Goal: Task Accomplishment & Management: Complete application form

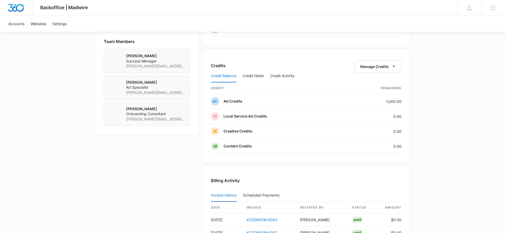
scroll to position [398, 0]
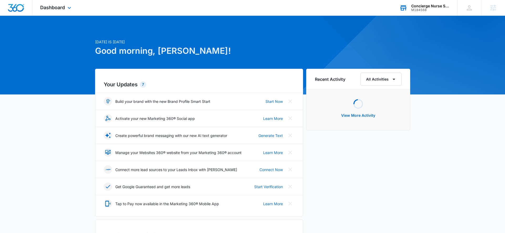
click at [434, 11] on div "M184568" at bounding box center [430, 10] width 38 height 4
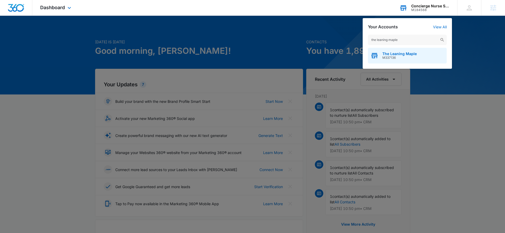
type input "the leaning maple"
click at [391, 55] on span "The Leaning Maple" at bounding box center [399, 54] width 34 height 4
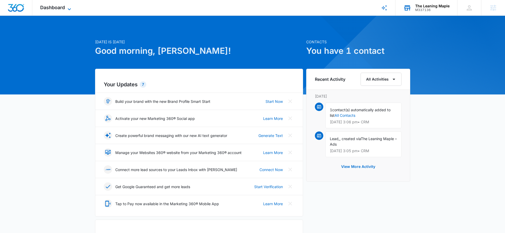
click at [61, 8] on span "Dashboard" at bounding box center [52, 8] width 25 height 6
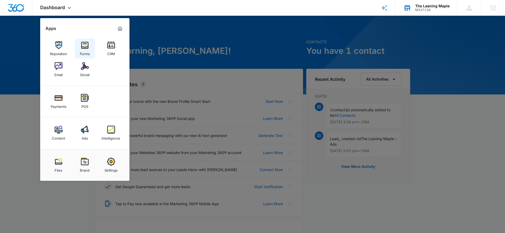
click at [90, 48] on link "Forms" at bounding box center [85, 49] width 20 height 20
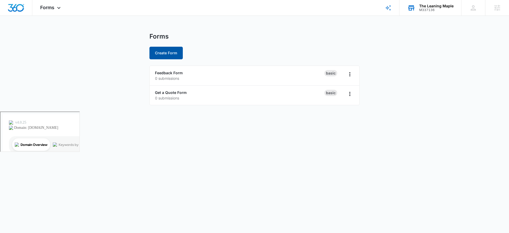
click at [170, 50] on button "Create Form" at bounding box center [165, 53] width 33 height 13
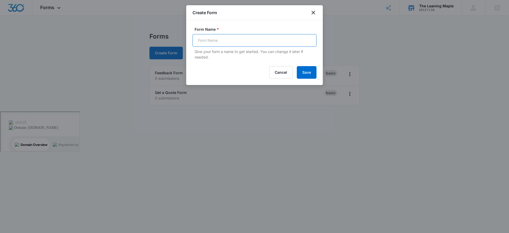
click at [225, 41] on input "Form Name *" at bounding box center [254, 40] width 124 height 13
type input "Event Inquiry"
click at [312, 75] on button "Save" at bounding box center [307, 72] width 20 height 13
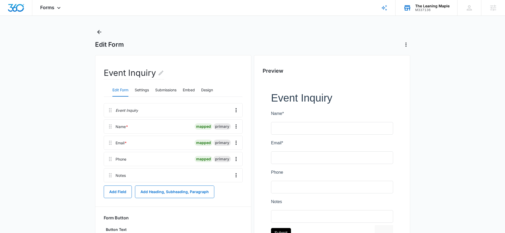
scroll to position [10, 0]
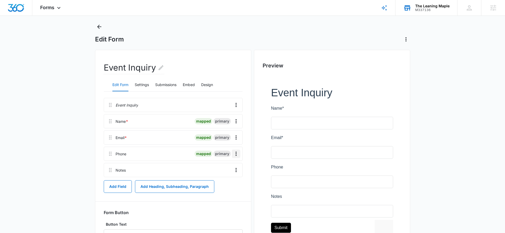
click at [236, 154] on icon "Overflow Menu" at bounding box center [236, 154] width 6 height 6
click at [223, 168] on div "Edit" at bounding box center [221, 169] width 11 height 4
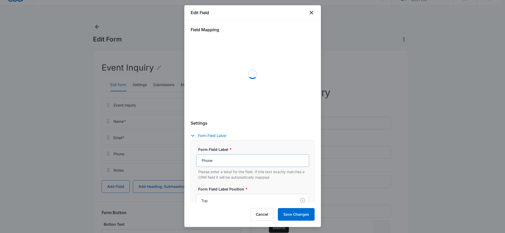
scroll to position [13, 0]
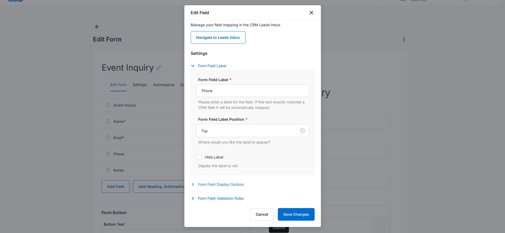
click at [209, 185] on button "Form Field Display Options" at bounding box center [220, 184] width 58 height 6
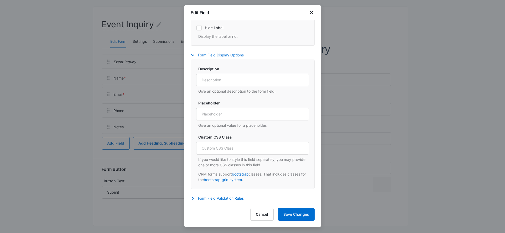
scroll to position [57, 0]
click at [213, 196] on button "Form Field Validation Rules" at bounding box center [220, 198] width 58 height 6
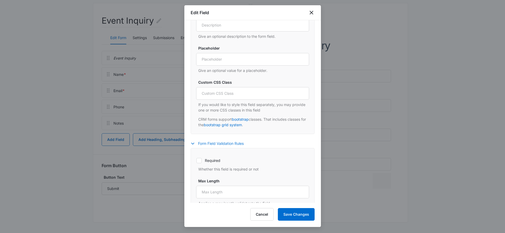
scroll to position [243, 0]
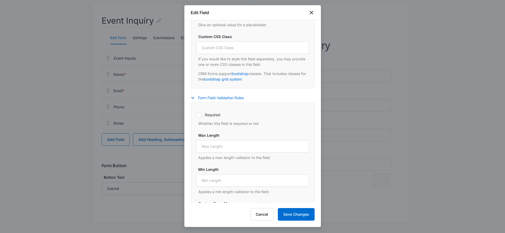
click at [196, 113] on label "Required" at bounding box center [252, 115] width 113 height 6
click at [196, 115] on input "Required" at bounding box center [196, 115] width 0 height 0
checkbox input "true"
click at [303, 217] on button "Save Changes" at bounding box center [296, 214] width 37 height 13
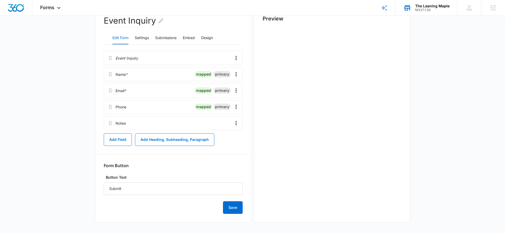
scroll to position [0, 0]
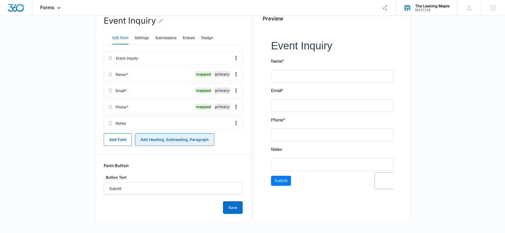
click at [157, 135] on button "Add Heading, Subheading, Paragraph" at bounding box center [174, 139] width 79 height 13
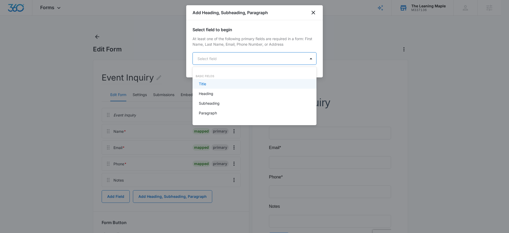
click at [222, 55] on body "Forms Apps Reputation Forms CRM Email Social Payments POS Content Ads Intellige…" at bounding box center [254, 116] width 509 height 233
click at [83, 114] on div at bounding box center [254, 116] width 509 height 233
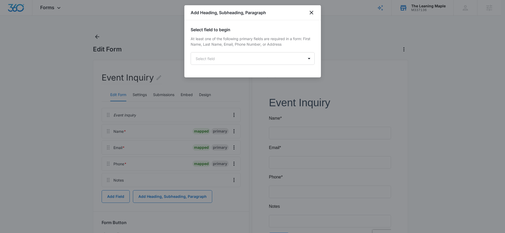
drag, startPoint x: 81, startPoint y: 165, endPoint x: 85, endPoint y: 163, distance: 3.9
click at [81, 165] on div at bounding box center [252, 116] width 505 height 233
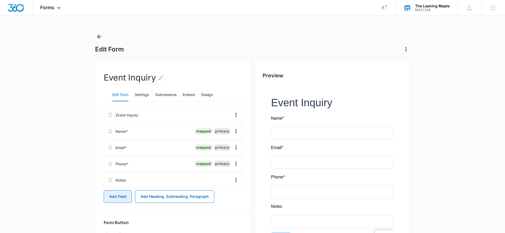
click at [106, 199] on button "Add Field" at bounding box center [118, 196] width 28 height 13
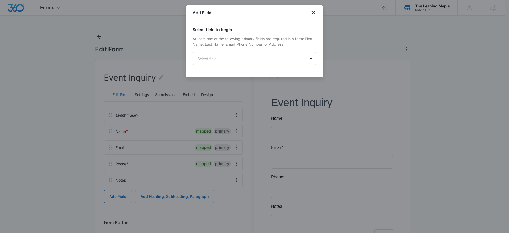
click at [261, 58] on body "Forms Apps Reputation Forms CRM Email Social Payments POS Content Ads Intellige…" at bounding box center [254, 166] width 509 height 332
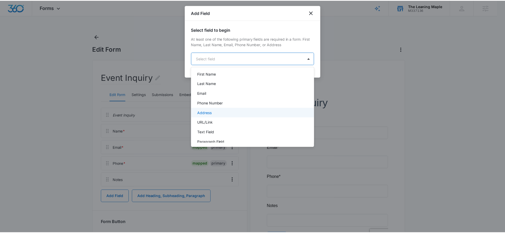
scroll to position [21, 0]
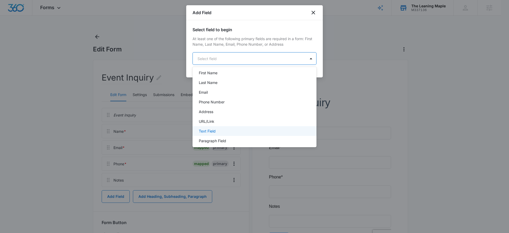
click at [221, 132] on div "Text Field" at bounding box center [254, 131] width 110 height 6
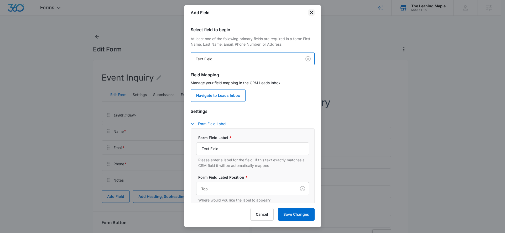
click at [308, 15] on icon "close" at bounding box center [311, 12] width 6 height 6
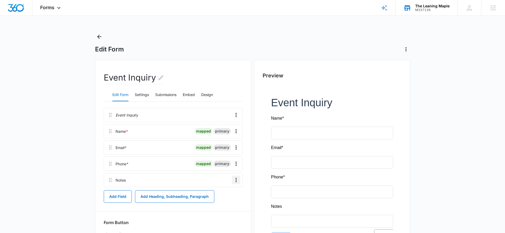
click at [237, 177] on icon "Overflow Menu" at bounding box center [236, 180] width 6 height 6
click at [228, 196] on button "Edit" at bounding box center [225, 195] width 30 height 8
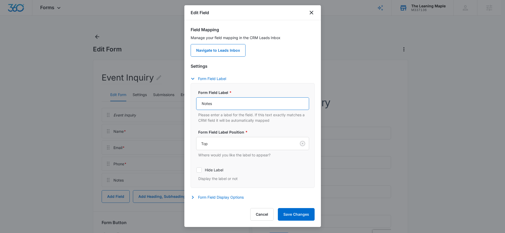
drag, startPoint x: 218, startPoint y: 107, endPoint x: 185, endPoint y: 104, distance: 33.2
click at [185, 104] on div "Field Mapping Manage your field mapping in the CRM Leads Inbox Navigate to Lead…" at bounding box center [252, 111] width 136 height 183
type input "Organization (If Applicable)"
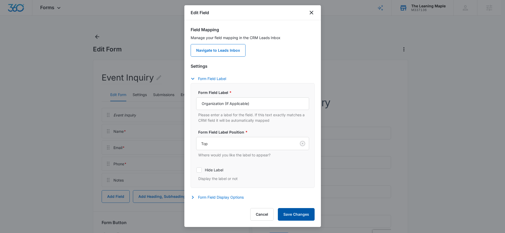
click at [299, 214] on button "Save Changes" at bounding box center [296, 214] width 37 height 13
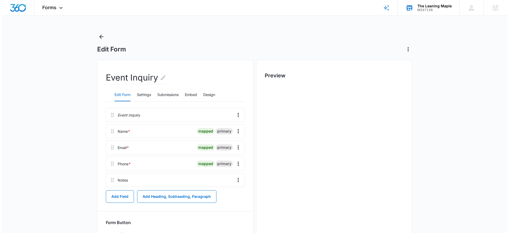
scroll to position [0, 0]
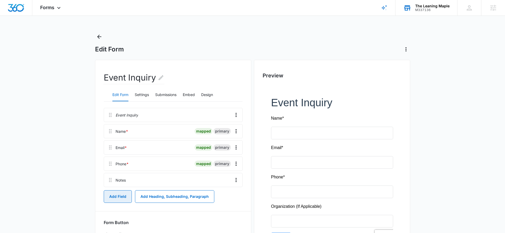
click at [119, 198] on button "Add Field" at bounding box center [118, 196] width 28 height 13
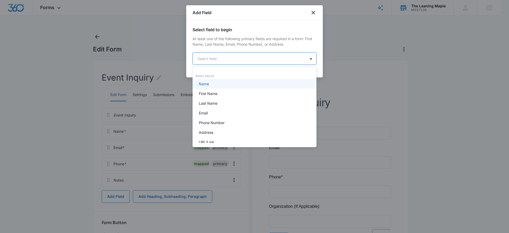
click at [216, 57] on body "Forms Apps Reputation Forms CRM Email Social Payments POS Content Ads Intellige…" at bounding box center [254, 116] width 509 height 233
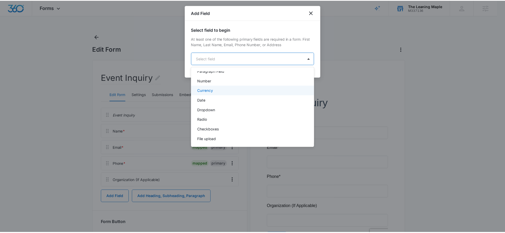
scroll to position [91, 0]
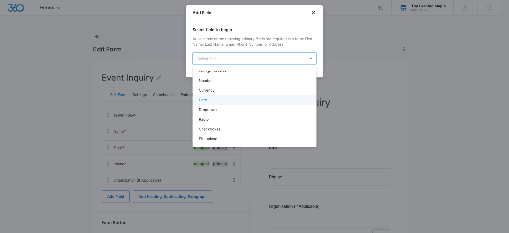
click at [222, 104] on div "Date" at bounding box center [254, 100] width 124 height 10
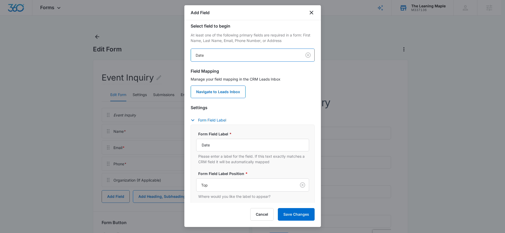
scroll to position [4, 0]
click at [219, 143] on input "Date" at bounding box center [252, 144] width 113 height 13
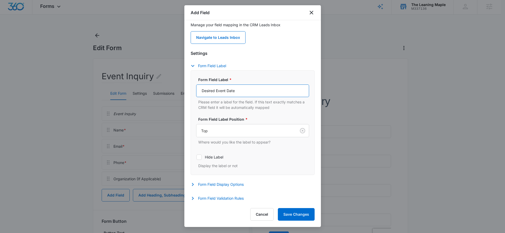
scroll to position [4, 0]
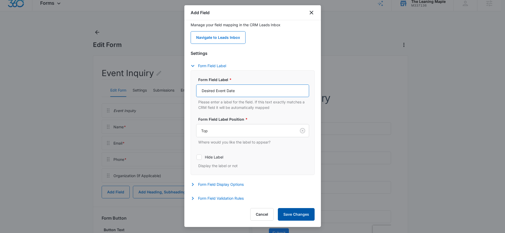
type input "Desired Event Date"
click at [291, 217] on button "Save Changes" at bounding box center [296, 214] width 37 height 13
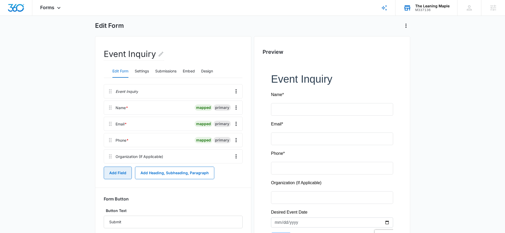
scroll to position [49, 0]
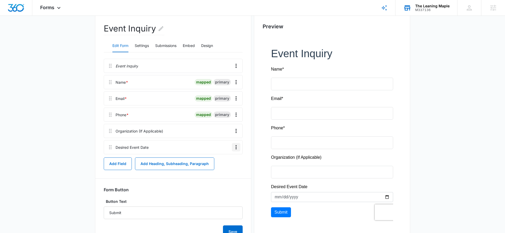
click at [234, 148] on icon "Overflow Menu" at bounding box center [236, 147] width 6 height 6
click at [227, 160] on div "Edit" at bounding box center [221, 162] width 11 height 4
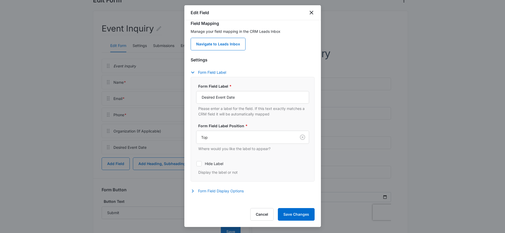
scroll to position [13, 0]
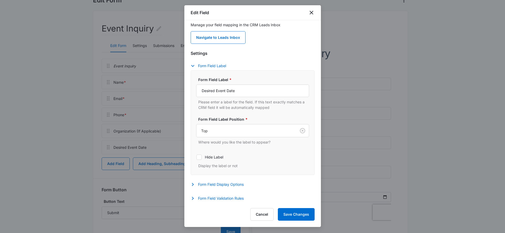
click at [211, 203] on div "Edit Field Field Mapping Manage your field mapping in the CRM Leads Inbox Navig…" at bounding box center [252, 116] width 136 height 222
click at [212, 199] on button "Form Field Validation Rules" at bounding box center [220, 198] width 58 height 6
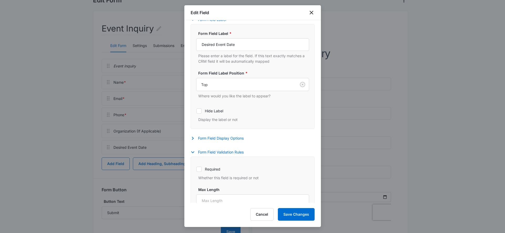
click at [197, 171] on icon at bounding box center [199, 169] width 5 height 5
click at [196, 169] on input "Required" at bounding box center [196, 169] width 0 height 0
checkbox input "true"
click at [291, 212] on button "Save Changes" at bounding box center [296, 214] width 37 height 13
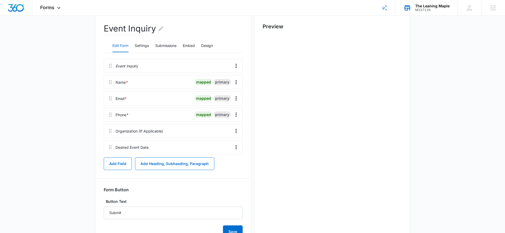
scroll to position [0, 0]
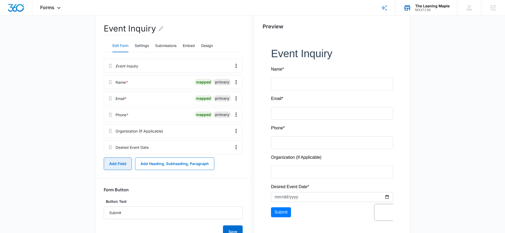
click at [113, 164] on button "Add Field" at bounding box center [118, 163] width 28 height 13
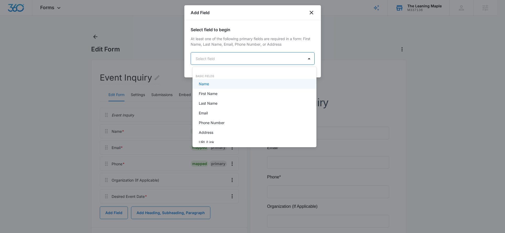
click at [227, 58] on body "Forms Apps Reputation Forms CRM Email Social Payments POS Content Ads Intellige…" at bounding box center [252, 116] width 505 height 233
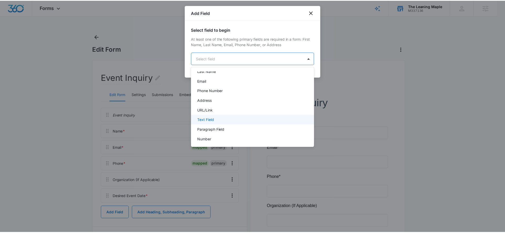
scroll to position [70, 0]
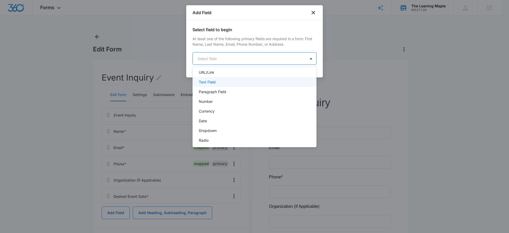
click at [228, 80] on div "Text Field" at bounding box center [254, 82] width 110 height 6
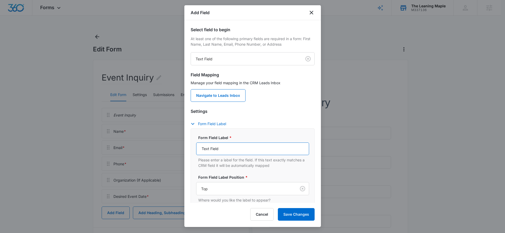
drag, startPoint x: 224, startPoint y: 151, endPoint x: 186, endPoint y: 148, distance: 37.9
click at [186, 148] on div "Select field to begin At least one of the following primary fields are required…" at bounding box center [252, 111] width 136 height 183
drag, startPoint x: 237, startPoint y: 149, endPoint x: 227, endPoint y: 149, distance: 9.7
click at [227, 149] on input "Desired Event Date" at bounding box center [252, 149] width 113 height 13
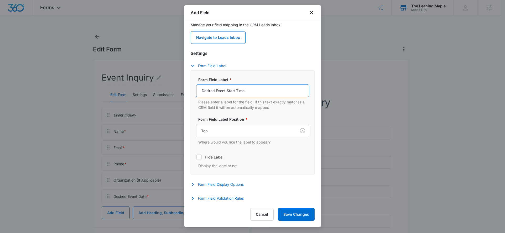
type input "Desired Event Start Time"
click at [209, 193] on div "Settings Form Field Label Form Field Label * Desired Event Start Time Please en…" at bounding box center [253, 126] width 124 height 153
click at [207, 198] on button "Form Field Validation Rules" at bounding box center [220, 198] width 58 height 6
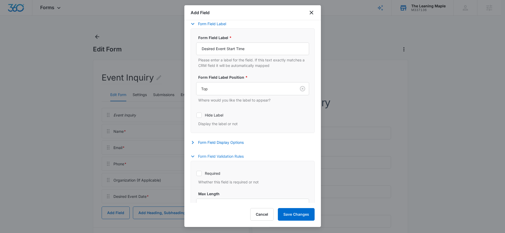
scroll to position [156, 0]
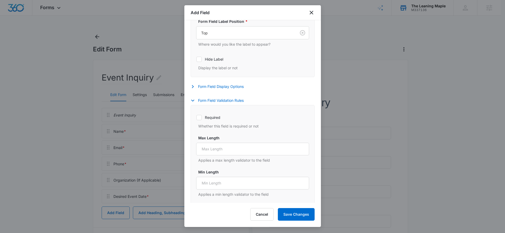
click at [199, 119] on icon at bounding box center [199, 117] width 5 height 5
click at [196, 118] on input "Required" at bounding box center [196, 117] width 0 height 0
checkbox input "true"
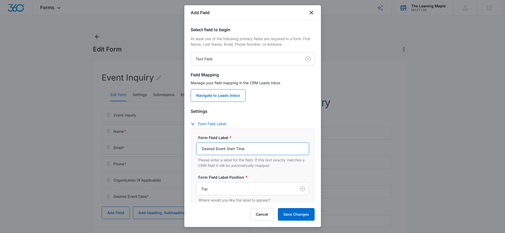
drag, startPoint x: 247, startPoint y: 151, endPoint x: 203, endPoint y: 148, distance: 43.6
click at [203, 148] on input "Desired Event Start Time" at bounding box center [252, 149] width 113 height 13
click at [251, 147] on input "Desired Event Start Time" at bounding box center [252, 149] width 113 height 13
drag, startPoint x: 255, startPoint y: 147, endPoint x: 180, endPoint y: 149, distance: 75.6
click at [180, 149] on body "Forms Apps Reputation Forms CRM Email Social Payments POS Content Ads Intellige…" at bounding box center [252, 174] width 505 height 348
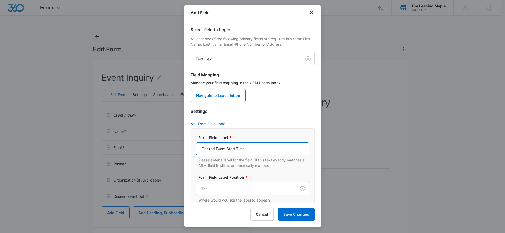
click at [250, 150] on input "Desired Event Start Time" at bounding box center [252, 149] width 113 height 13
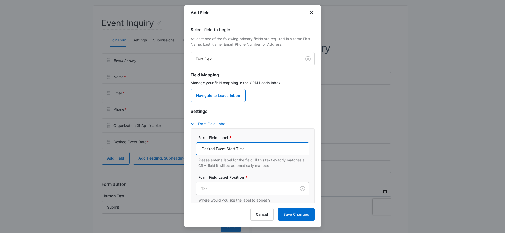
scroll to position [73, 0]
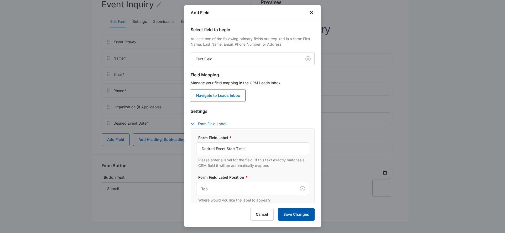
click at [298, 211] on button "Save Changes" at bounding box center [296, 214] width 37 height 13
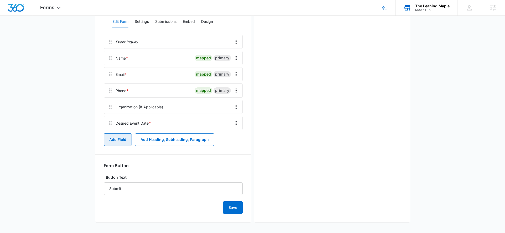
scroll to position [0, 0]
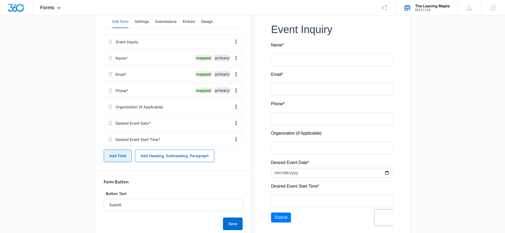
click at [116, 155] on button "Add Field" at bounding box center [118, 156] width 28 height 13
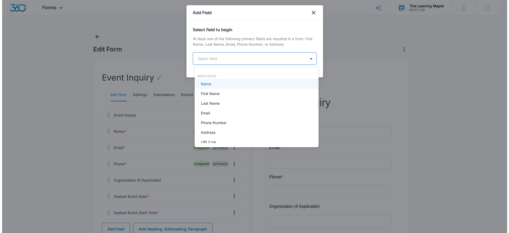
click at [216, 59] on body "Forms Apps Reputation Forms CRM Email Social Payments POS Content Ads Intellige…" at bounding box center [252, 116] width 505 height 233
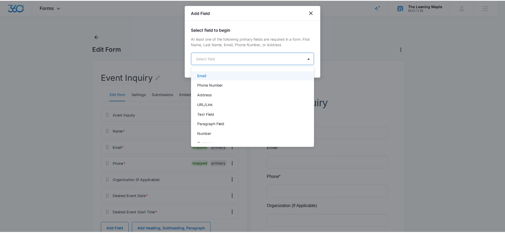
scroll to position [39, 0]
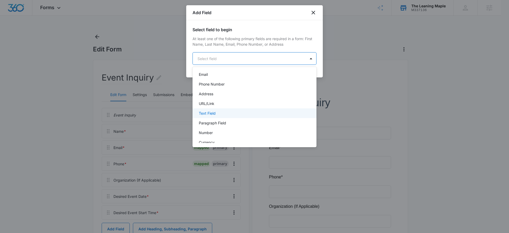
click at [209, 111] on p "Text Field" at bounding box center [207, 114] width 17 height 6
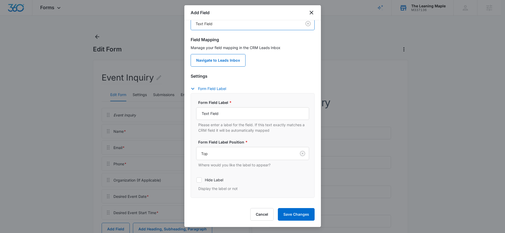
scroll to position [36, 0]
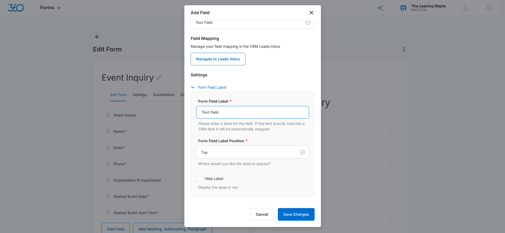
drag, startPoint x: 220, startPoint y: 111, endPoint x: 189, endPoint y: 109, distance: 31.0
click at [189, 109] on div "Select field to begin At least one of the following primary fields are required…" at bounding box center [252, 111] width 136 height 183
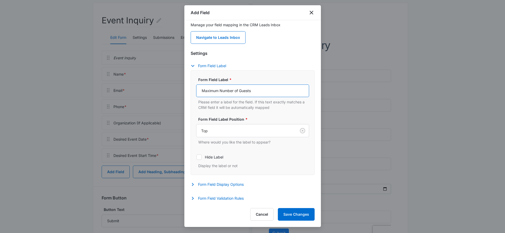
scroll to position [98, 0]
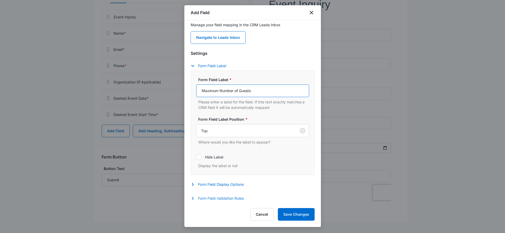
type input "Maximum Number of Guests"
click at [216, 200] on button "Form Field Validation Rules" at bounding box center [220, 198] width 58 height 6
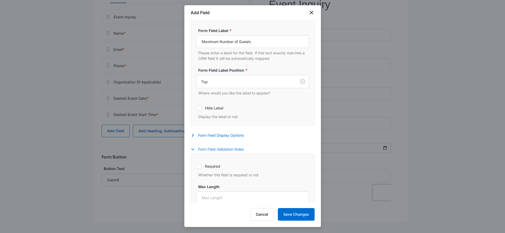
scroll to position [158, 0]
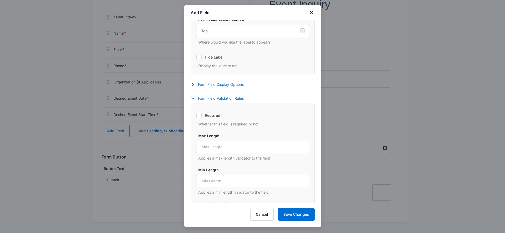
click at [201, 114] on icon at bounding box center [199, 115] width 5 height 5
click at [196, 115] on input "Required" at bounding box center [196, 115] width 0 height 0
checkbox input "true"
click at [304, 210] on button "Save Changes" at bounding box center [296, 214] width 37 height 13
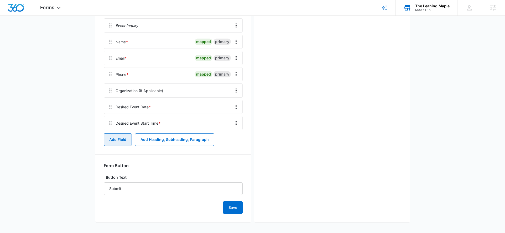
scroll to position [0, 0]
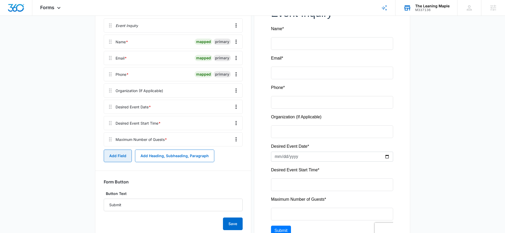
click at [106, 155] on button "Add Field" at bounding box center [118, 156] width 28 height 13
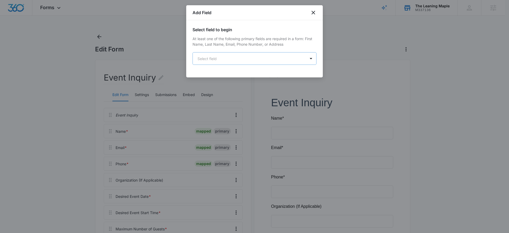
click at [247, 56] on body "Forms Apps Reputation Forms CRM Email Social Payments POS Content Ads Intellige…" at bounding box center [254, 201] width 509 height 402
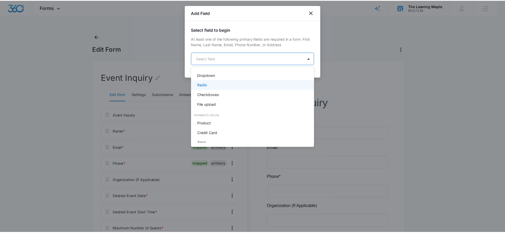
scroll to position [121, 0]
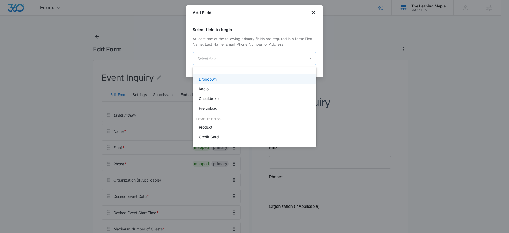
click at [227, 81] on div "Dropdown" at bounding box center [254, 79] width 110 height 6
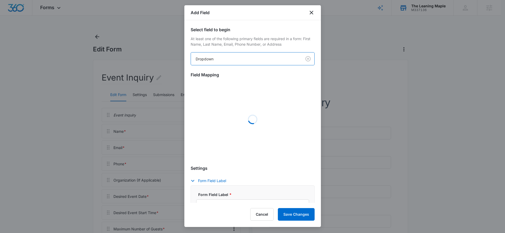
scroll to position [99, 0]
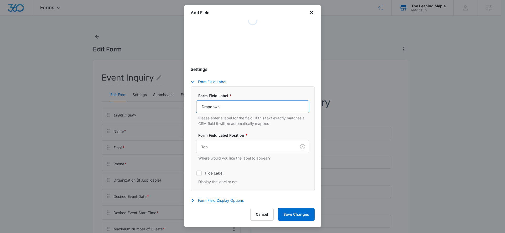
click at [235, 108] on input "Dropdown" at bounding box center [252, 107] width 113 height 13
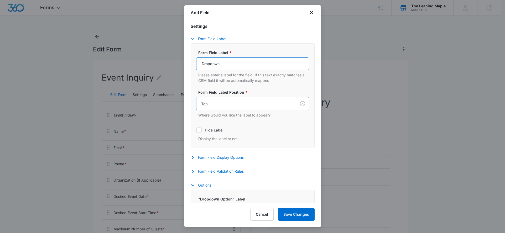
drag, startPoint x: 240, startPoint y: 107, endPoint x: 216, endPoint y: 107, distance: 24.4
click at [216, 107] on div "Form Field Label * Dropdown Please enter a label for the field. If this text ex…" at bounding box center [252, 96] width 113 height 92
drag, startPoint x: 235, startPoint y: 64, endPoint x: 205, endPoint y: 63, distance: 29.7
click at [205, 63] on input "Dropdown" at bounding box center [252, 63] width 113 height 13
click at [299, 62] on input "Do you need access to our 14 ft. projector screen for" at bounding box center [252, 63] width 113 height 13
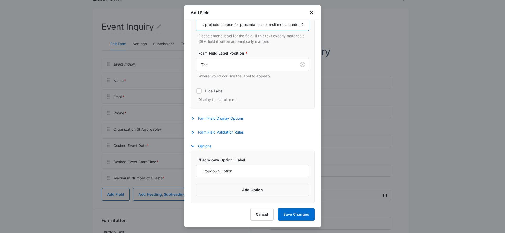
scroll to position [51, 0]
type input "Do you need access to our 14 ft. projector screen for presentations or multimed…"
drag, startPoint x: 234, startPoint y: 172, endPoint x: 181, endPoint y: 166, distance: 53.7
click at [181, 166] on body "Forms Apps Reputation Forms CRM Email Social Payments POS Content Ads Intellige…" at bounding box center [252, 150] width 505 height 402
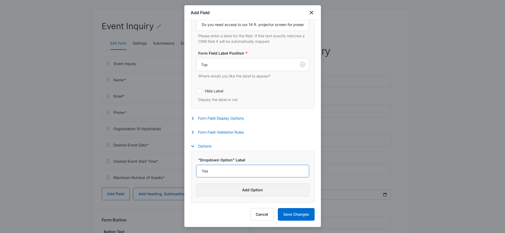
type input "Yes"
click at [230, 195] on button "Add Option" at bounding box center [252, 190] width 113 height 13
click at [226, 192] on input "Label" at bounding box center [247, 197] width 103 height 13
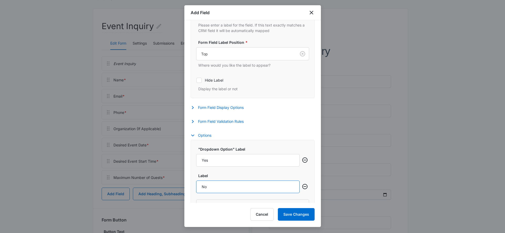
scroll to position [165, 0]
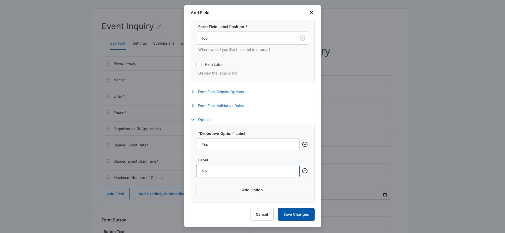
type input "No"
click at [299, 210] on button "Save Changes" at bounding box center [296, 214] width 37 height 13
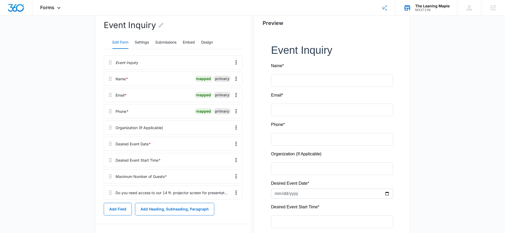
scroll to position [61, 0]
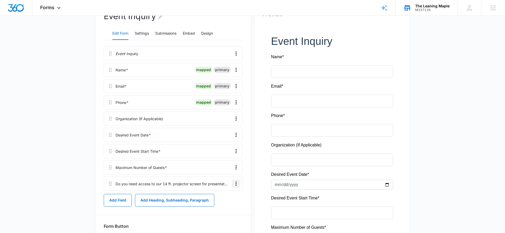
click at [234, 181] on icon "Overflow Menu" at bounding box center [236, 184] width 6 height 6
click at [221, 197] on div "Edit" at bounding box center [221, 199] width 11 height 4
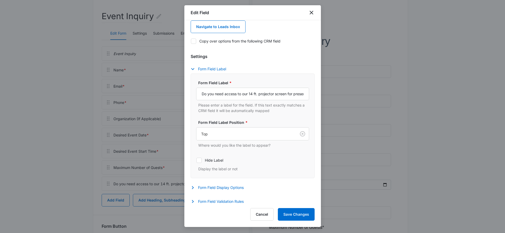
scroll to position [96, 0]
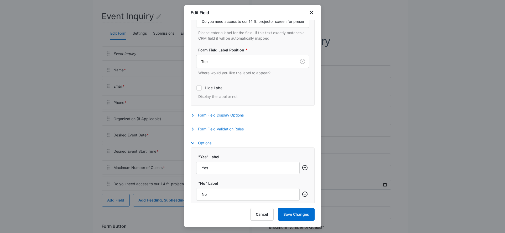
click at [211, 129] on button "Form Field Validation Rules" at bounding box center [220, 129] width 58 height 6
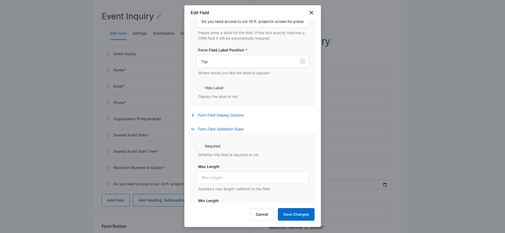
click at [196, 146] on label "Required" at bounding box center [252, 146] width 113 height 6
click at [196, 146] on input "Required" at bounding box center [196, 146] width 0 height 0
checkbox input "true"
click at [306, 214] on button "Save Changes" at bounding box center [296, 214] width 37 height 13
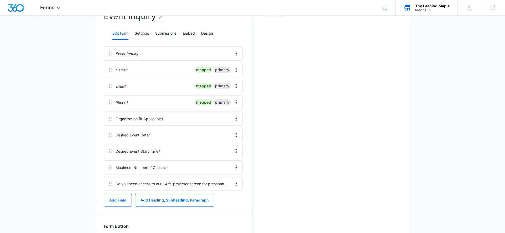
scroll to position [0, 0]
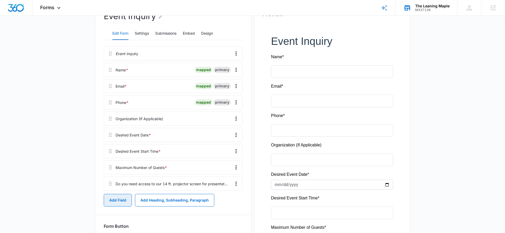
click at [128, 199] on button "Add Field" at bounding box center [118, 200] width 28 height 13
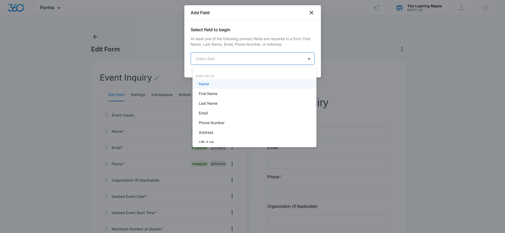
click at [217, 56] on body "Forms Apps Reputation Forms CRM Email Social Payments POS Content Ads Intellige…" at bounding box center [252, 116] width 505 height 233
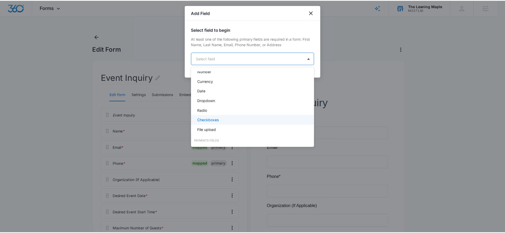
scroll to position [103, 0]
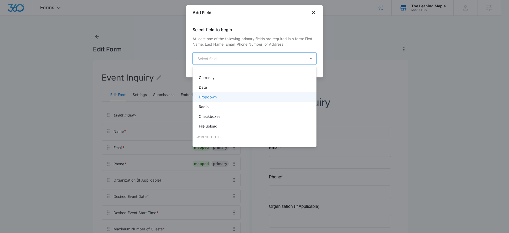
click at [216, 96] on p "Dropdown" at bounding box center [208, 97] width 18 height 6
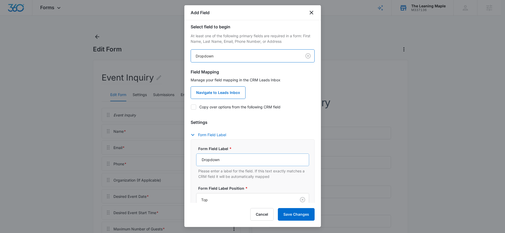
scroll to position [7, 0]
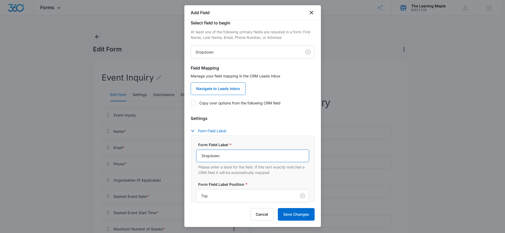
drag, startPoint x: 233, startPoint y: 154, endPoint x: 191, endPoint y: 155, distance: 42.0
click at [191, 155] on div "Form Field Label * Dropdown Please enter a label for the field. If this text ex…" at bounding box center [253, 187] width 124 height 105
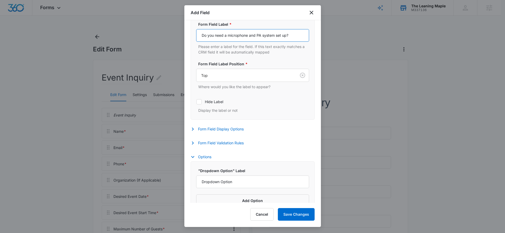
scroll to position [138, 0]
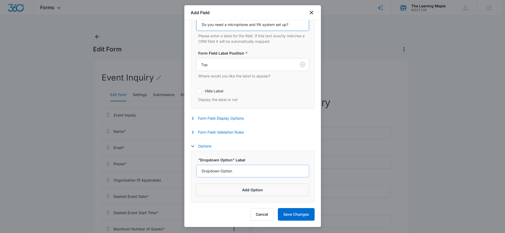
type input "Do you need a microphone and PA system set up?"
drag, startPoint x: 236, startPoint y: 169, endPoint x: 190, endPoint y: 169, distance: 46.5
click at [190, 169] on div "Select field to begin At least one of the following primary fields are required…" at bounding box center [252, 111] width 136 height 183
type input "Yes"
click at [236, 192] on button "Add Option" at bounding box center [252, 190] width 113 height 13
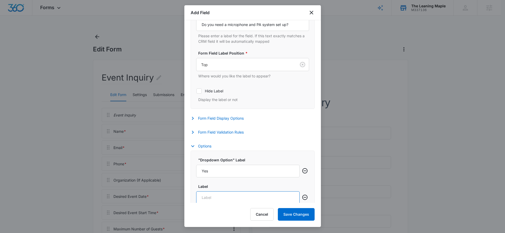
click at [237, 192] on input "Label" at bounding box center [247, 197] width 103 height 13
type input "No"
click at [232, 129] on div "Settings Form Field Label Form Field Label * Do you need a microphone and PA sy…" at bounding box center [253, 60] width 124 height 153
click at [230, 134] on button "Form Field Validation Rules" at bounding box center [220, 132] width 58 height 6
click at [203, 150] on label "Required" at bounding box center [252, 149] width 113 height 6
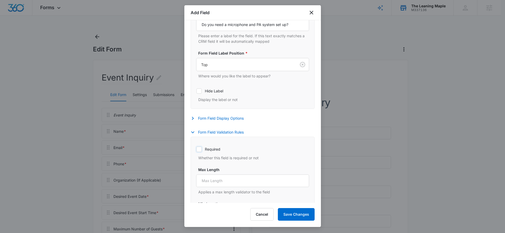
click at [196, 149] on input "Required" at bounding box center [196, 149] width 0 height 0
checkbox input "true"
click at [299, 209] on button "Save Changes" at bounding box center [296, 214] width 37 height 13
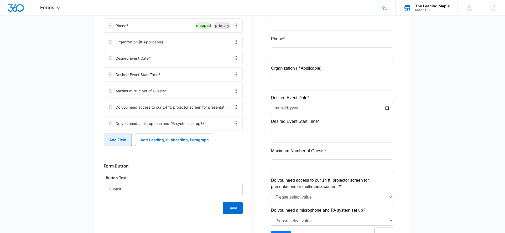
scroll to position [0, 0]
click at [115, 141] on button "Add Field" at bounding box center [118, 139] width 28 height 13
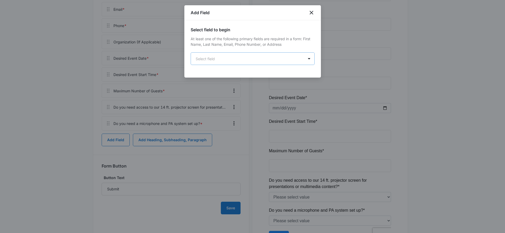
click at [214, 59] on body "Forms Apps Reputation Forms CRM Email Social Payments POS Content Ads Intellige…" at bounding box center [252, 90] width 505 height 456
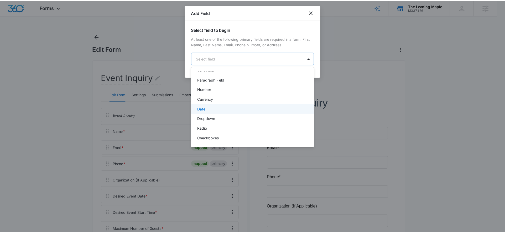
scroll to position [73, 0]
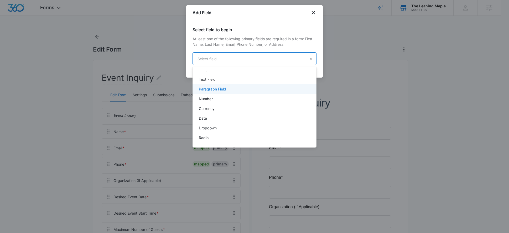
click at [222, 86] on div "Paragraph Field" at bounding box center [254, 89] width 124 height 10
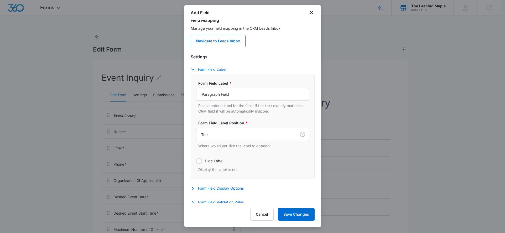
scroll to position [55, 0]
drag, startPoint x: 235, startPoint y: 90, endPoint x: 177, endPoint y: 82, distance: 59.0
click at [177, 82] on body "Forms Apps Reputation Forms CRM Email Social Payments POS Content Ads Intellige…" at bounding box center [252, 228] width 505 height 456
type input "A"
type input "W"
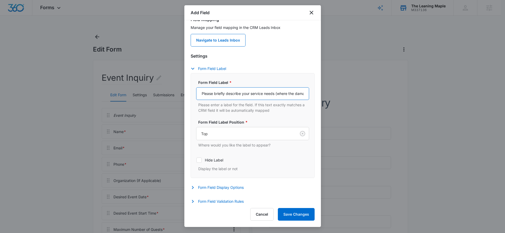
scroll to position [0, 88]
drag, startPoint x: 251, startPoint y: 94, endPoint x: 308, endPoint y: 90, distance: 57.1
click at [308, 90] on div "Form Field Label * Please briefly describe your service needs (where the damage…" at bounding box center [253, 125] width 124 height 105
type input "Please briefly describe your event and include any additional questions or comm…"
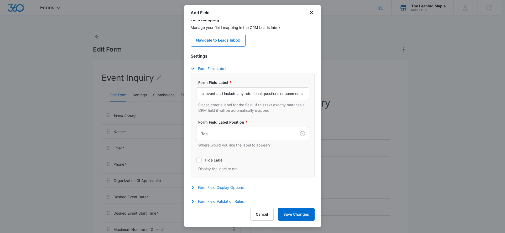
click at [235, 190] on button "Form Field Display Options" at bounding box center [220, 187] width 58 height 6
click at [219, 188] on button "Form Field Display Options" at bounding box center [220, 187] width 58 height 6
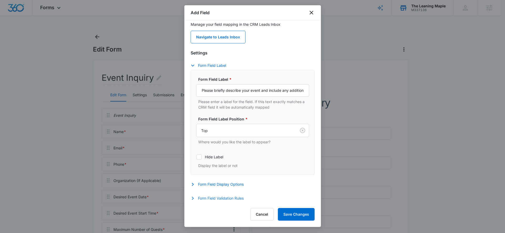
drag, startPoint x: 214, startPoint y: 202, endPoint x: 214, endPoint y: 198, distance: 3.7
click at [214, 200] on div "Form Field Validation Rules Required Whether this field is required or not Max …" at bounding box center [253, 199] width 124 height 8
click at [214, 198] on button "Form Field Validation Rules" at bounding box center [220, 198] width 58 height 6
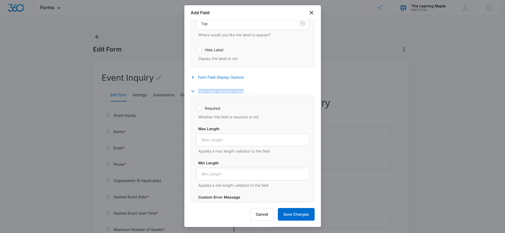
scroll to position [231, 0]
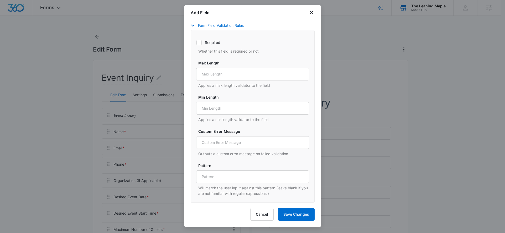
click at [197, 41] on icon at bounding box center [199, 42] width 5 height 5
click at [196, 42] on input "Required" at bounding box center [196, 42] width 0 height 0
checkbox input "true"
click at [290, 210] on button "Save Changes" at bounding box center [296, 214] width 37 height 13
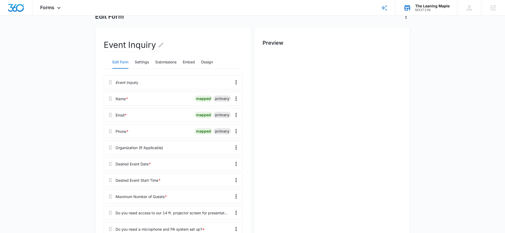
scroll to position [0, 0]
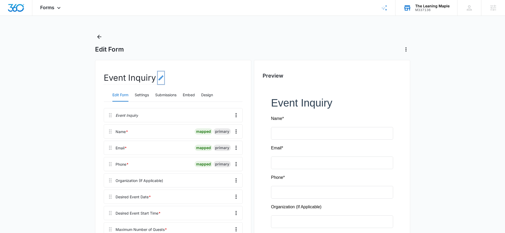
click at [158, 77] on icon "Edit Form Name" at bounding box center [161, 78] width 6 height 6
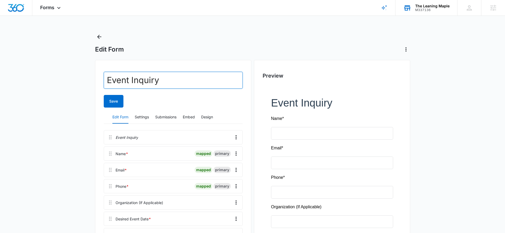
click at [167, 80] on input "Event Inquiry" at bounding box center [173, 80] width 139 height 17
drag, startPoint x: 172, startPoint y: 79, endPoint x: 89, endPoint y: 77, distance: 83.0
type input "Rent Out Our Restaurant!"
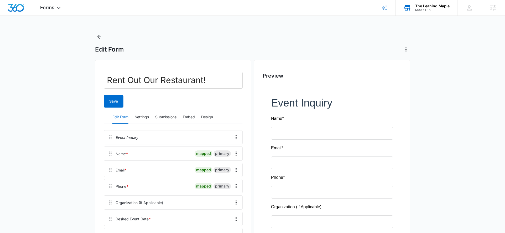
click at [194, 102] on div "Save" at bounding box center [173, 101] width 139 height 13
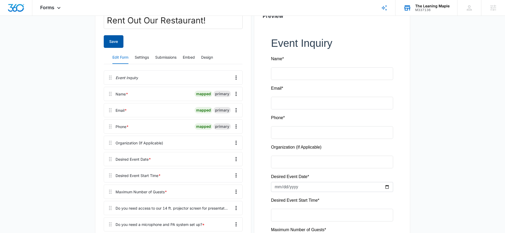
click at [115, 43] on button "Save" at bounding box center [114, 41] width 20 height 13
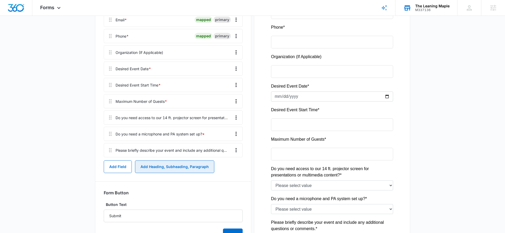
click at [157, 167] on button "Add Heading, Subheading, Paragraph" at bounding box center [174, 166] width 79 height 13
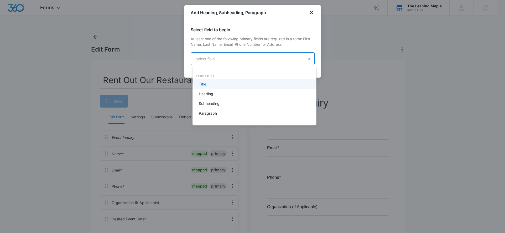
scroll to position [0, 0]
click at [227, 59] on body "Forms Apps Reputation Forms CRM Email Social Payments POS Content Ads Intellige…" at bounding box center [254, 116] width 509 height 233
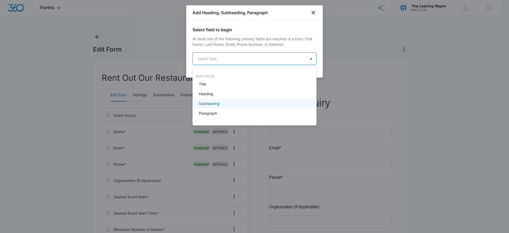
click at [214, 101] on p "Subheading" at bounding box center [209, 104] width 21 height 6
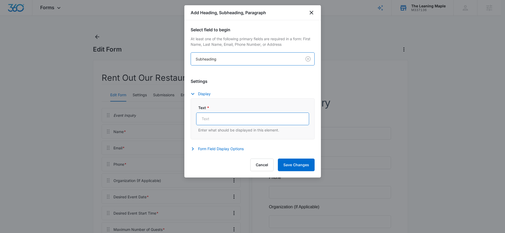
click at [211, 118] on input "Text *" at bounding box center [252, 118] width 113 height 13
click at [244, 123] on input "We offer private event space rental that is fully staffed any day after 2pm." at bounding box center [252, 118] width 113 height 13
click at [220, 120] on input "We offer private event space rental that is fully staffed any day after 2pm." at bounding box center [252, 118] width 113 height 13
click at [201, 119] on input "We offer private event space rental that is fully staffed any day after 2pm." at bounding box center [252, 118] width 113 height 13
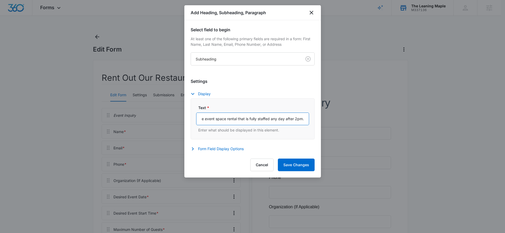
scroll to position [0, 0]
click at [228, 118] on input "We offer private event space rental that is fully staffed any day after 2pm." at bounding box center [252, 118] width 113 height 13
drag, startPoint x: 269, startPoint y: 117, endPoint x: 299, endPoint y: 121, distance: 30.4
click at [299, 121] on input "We offer private, fully staffed event space rental that is fully staffed any da…" at bounding box center [252, 118] width 113 height 13
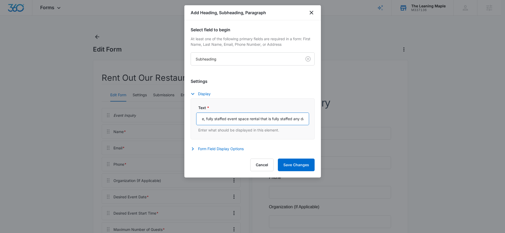
click at [273, 117] on input "We offer private, fully staffed event space rental that is fully staffed any da…" at bounding box center [252, 118] width 113 height 13
drag, startPoint x: 261, startPoint y: 118, endPoint x: 271, endPoint y: 119, distance: 10.0
click at [271, 119] on input "We offer private, fully staffed event space rental that is fully staffed any da…" at bounding box center [252, 118] width 113 height 13
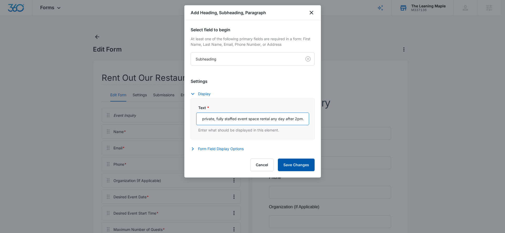
type input "We offer private, fully staffed event space rental any day after 2pm."
click at [306, 167] on button "Save Changes" at bounding box center [296, 164] width 37 height 13
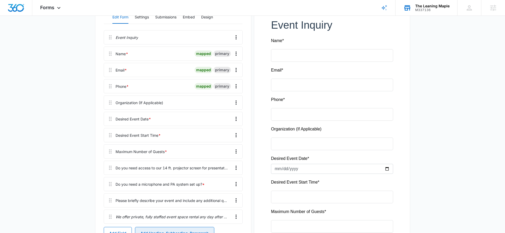
scroll to position [81, 0]
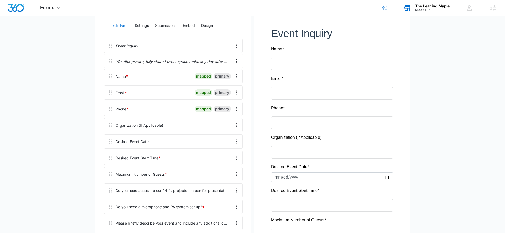
drag, startPoint x: 110, startPoint y: 215, endPoint x: 112, endPoint y: 59, distance: 156.2
click at [112, 59] on div "Event Inquiry Name * mapped primary Email * mapped primary Phone * mapped prima…" at bounding box center [173, 135] width 139 height 193
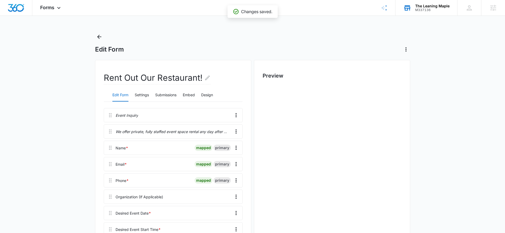
scroll to position [0, 0]
click at [202, 79] on h2 "Rent Out Our Restaurant!" at bounding box center [157, 77] width 107 height 13
click at [207, 77] on icon "Edit Form Name" at bounding box center [207, 78] width 6 height 6
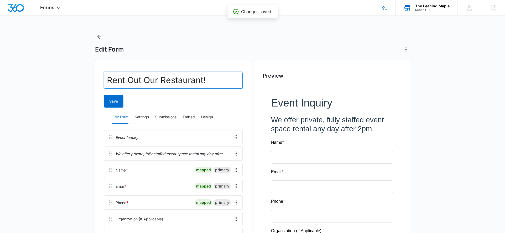
drag, startPoint x: 204, startPoint y: 78, endPoint x: 59, endPoint y: 78, distance: 144.6
type input "Event Inquiry"
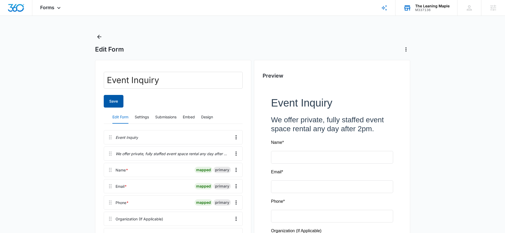
click at [115, 96] on button "Save" at bounding box center [114, 101] width 20 height 13
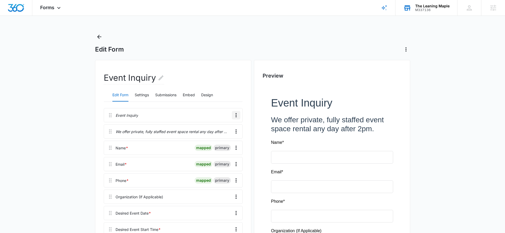
click at [235, 114] on icon "Overflow Menu" at bounding box center [236, 115] width 6 height 6
click at [227, 128] on div "Edit" at bounding box center [221, 130] width 11 height 4
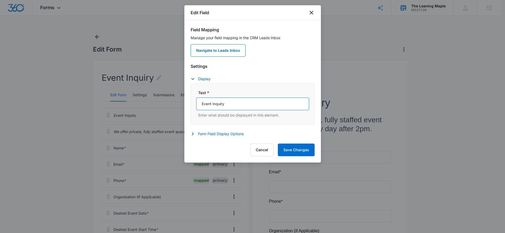
drag, startPoint x: 233, startPoint y: 108, endPoint x: 194, endPoint y: 107, distance: 39.1
click at [194, 107] on div "Text * Event Inquiry Enter what should be displayed in this element." at bounding box center [253, 103] width 124 height 41
type input "Rent Out Our Restaurant!"
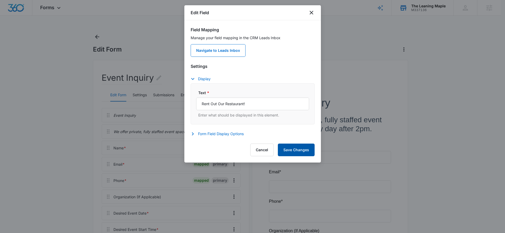
click at [306, 152] on button "Save Changes" at bounding box center [296, 149] width 37 height 13
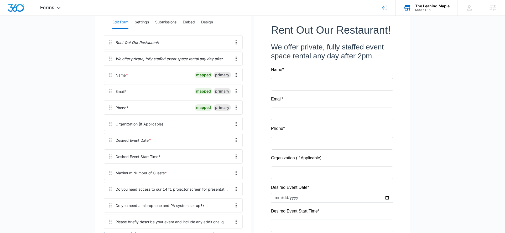
scroll to position [171, 0]
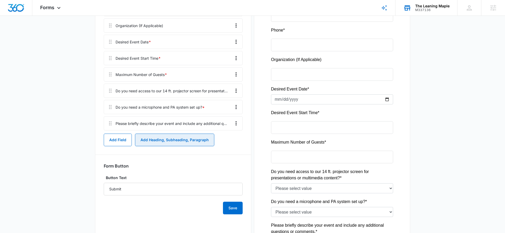
click at [147, 141] on button "Add Heading, Subheading, Paragraph" at bounding box center [174, 139] width 79 height 13
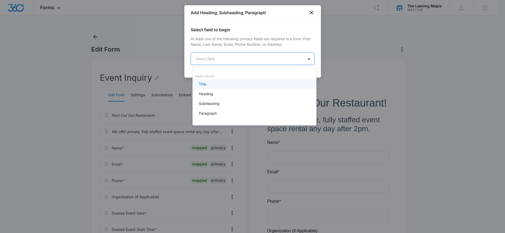
scroll to position [0, 0]
click at [235, 58] on body "Forms Apps Reputation Forms CRM Email Social Payments POS Content Ads Intellige…" at bounding box center [254, 116] width 509 height 233
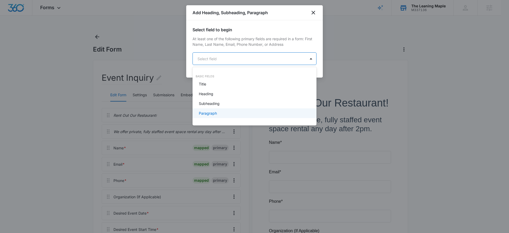
click at [223, 114] on div "Paragraph" at bounding box center [254, 113] width 110 height 6
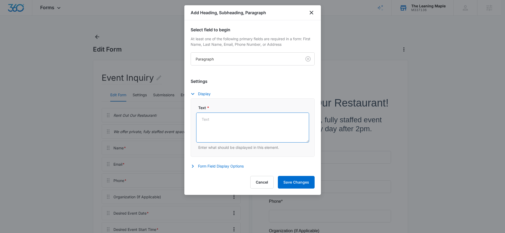
click at [224, 128] on textarea "Text *" at bounding box center [252, 127] width 113 height 30
paste textarea "Please note that submitting this form does not guarantee your event. Only once …"
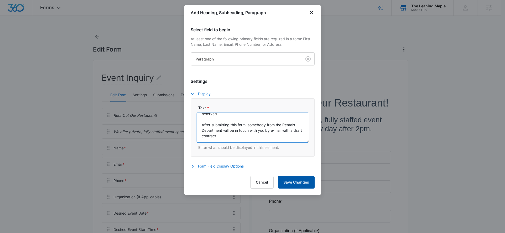
type textarea "Please note that submitting this form does not guarantee your event. Only once …"
click at [300, 182] on button "Save Changes" at bounding box center [296, 182] width 37 height 13
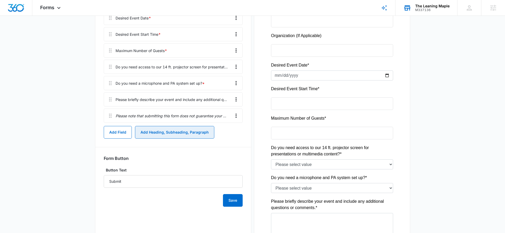
scroll to position [0, 0]
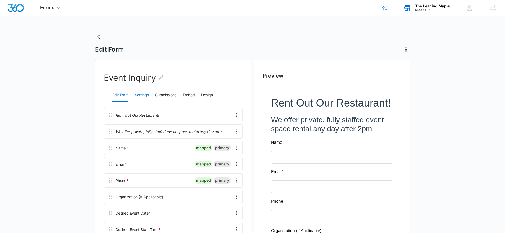
click at [148, 97] on button "Settings" at bounding box center [142, 95] width 14 height 13
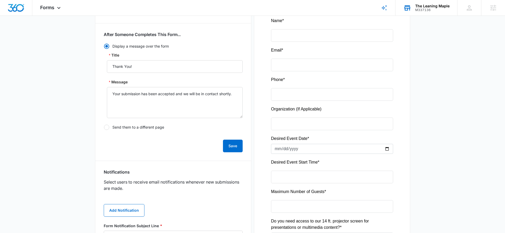
scroll to position [193, 0]
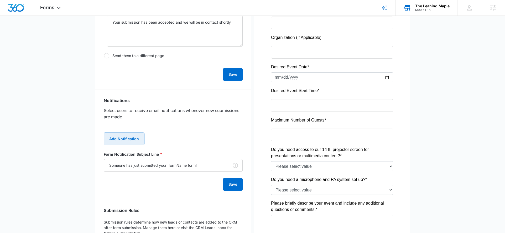
click at [123, 139] on button "Add Notification" at bounding box center [124, 138] width 41 height 13
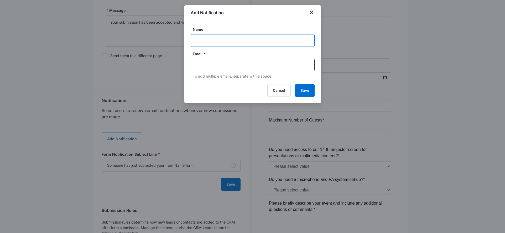
click at [237, 39] on input "Name" at bounding box center [253, 40] width 124 height 13
type input "Kinsey"
type input "[PERSON_NAME][EMAIL_ADDRESS][PERSON_NAME][DOMAIN_NAME]"
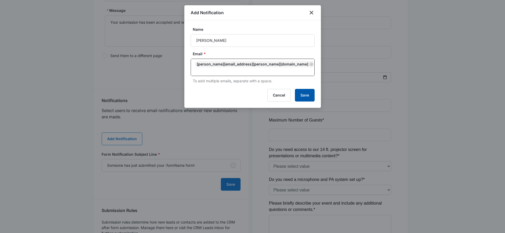
click at [306, 92] on button "Save" at bounding box center [305, 95] width 20 height 13
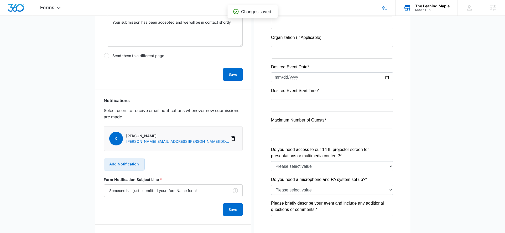
click at [133, 162] on button "Add Notification" at bounding box center [124, 163] width 41 height 13
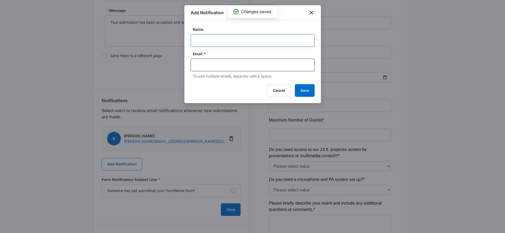
click at [214, 45] on input "Name" at bounding box center [253, 40] width 124 height 13
type input "M"
type input "Cody"
type input "cody@theleaningmaple.com"
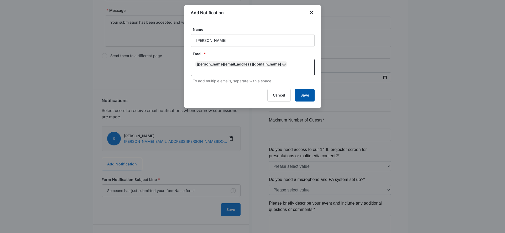
click at [308, 91] on button "Save" at bounding box center [305, 95] width 20 height 13
click at [287, 69] on div "cody@theleaningmaple.com" at bounding box center [253, 67] width 124 height 17
click at [295, 67] on input "text" at bounding box center [253, 70] width 114 height 6
click at [309, 93] on button "Save" at bounding box center [305, 95] width 20 height 13
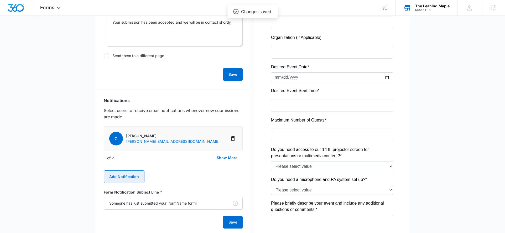
click at [130, 174] on button "Add Notification" at bounding box center [124, 176] width 41 height 13
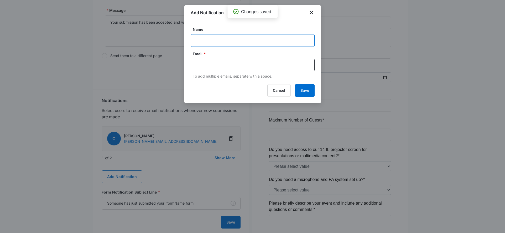
click at [209, 43] on input "Name" at bounding box center [253, 40] width 124 height 13
type input "Becky"
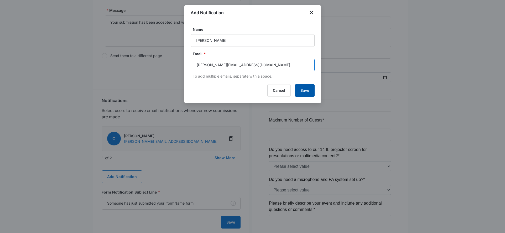
type input "becky@theleaningmaple.com"
click at [309, 86] on button "Save" at bounding box center [305, 90] width 20 height 13
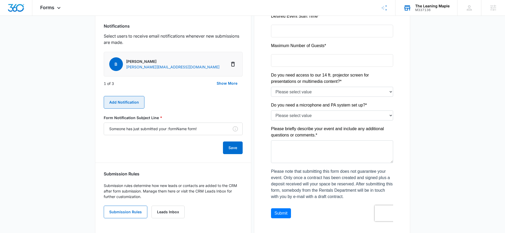
scroll to position [288, 0]
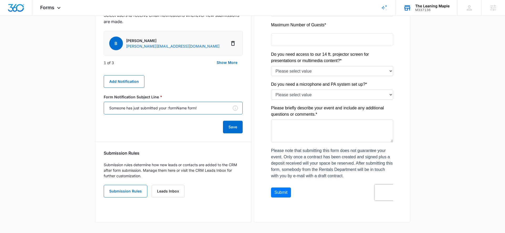
click at [167, 108] on input "Someone has just submitted your :formName form!" at bounding box center [173, 108] width 139 height 13
click at [111, 108] on input "Someone has just submitted your :formName form!" at bounding box center [173, 108] width 139 height 13
type input "The Leaning Maple: Someone has just submitted your :formName form!"
click at [241, 126] on button "Save" at bounding box center [233, 126] width 20 height 13
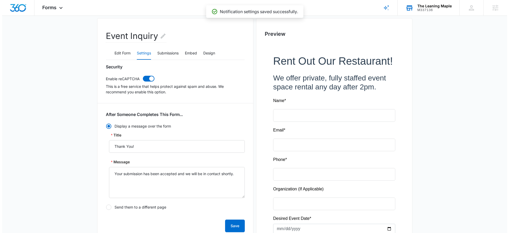
scroll to position [0, 0]
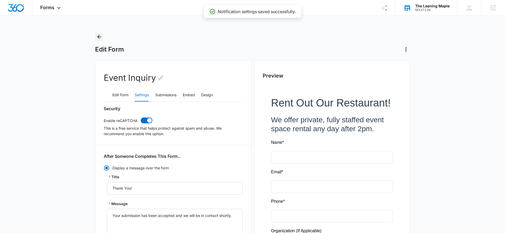
click at [98, 37] on icon "Back" at bounding box center [99, 37] width 4 height 4
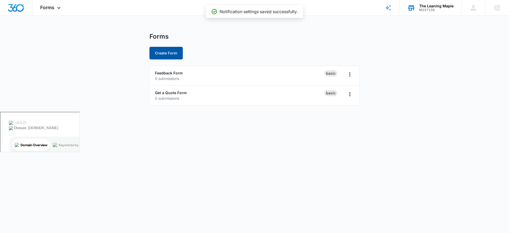
click at [165, 50] on button "Create Form" at bounding box center [165, 53] width 33 height 13
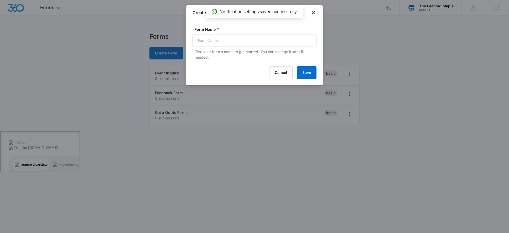
click at [240, 33] on div "Form Name * Give your form a name to get started. You can change it later if ne…" at bounding box center [254, 43] width 124 height 33
click at [234, 42] on input "Form Name *" at bounding box center [254, 40] width 124 height 13
click at [128, 107] on div at bounding box center [254, 116] width 509 height 233
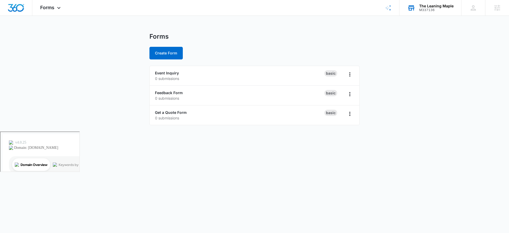
click at [149, 110] on ul "Event Inquiry 0 submissions Basic Feedback Form 0 submissions Basic Get a Quote…" at bounding box center [254, 95] width 210 height 59
click at [172, 111] on link "Get a Quote Form" at bounding box center [171, 112] width 32 height 4
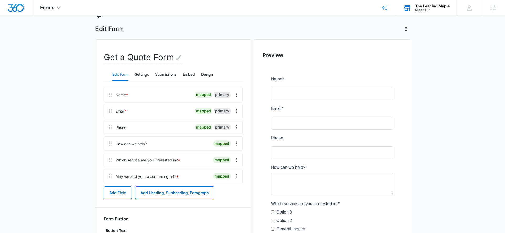
scroll to position [43, 0]
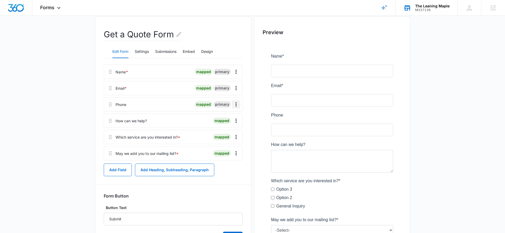
click at [238, 102] on icon "Overflow Menu" at bounding box center [236, 104] width 6 height 6
click at [230, 119] on button "Edit" at bounding box center [225, 119] width 30 height 8
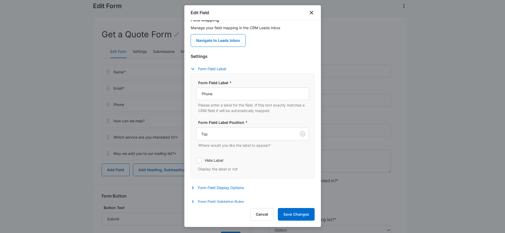
scroll to position [13, 0]
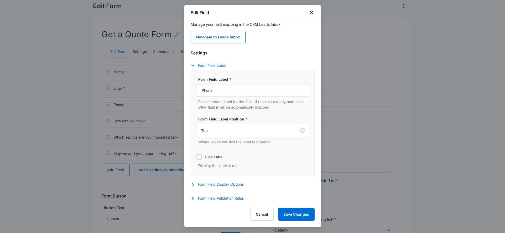
click at [215, 185] on button "Form Field Display Options" at bounding box center [220, 184] width 58 height 6
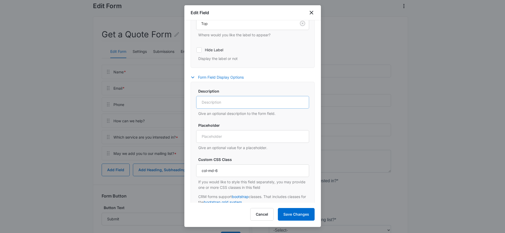
scroll to position [143, 0]
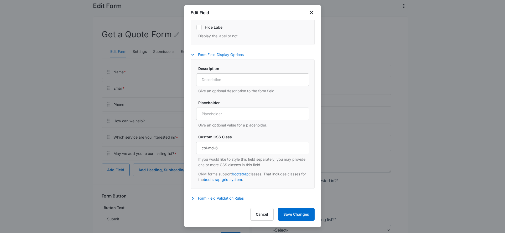
click at [212, 51] on div "Settings Form Field Label Form Field Label * Phone Please enter a label for the…" at bounding box center [253, 61] width 124 height 282
click at [209, 54] on button "Form Field Display Options" at bounding box center [220, 54] width 58 height 6
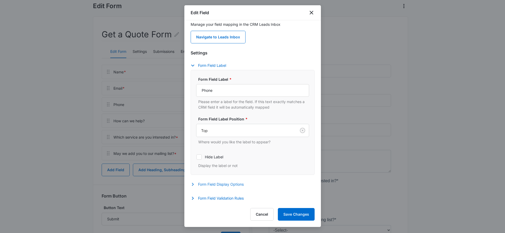
scroll to position [13, 0]
click at [205, 199] on button "Form Field Validation Rules" at bounding box center [220, 198] width 58 height 6
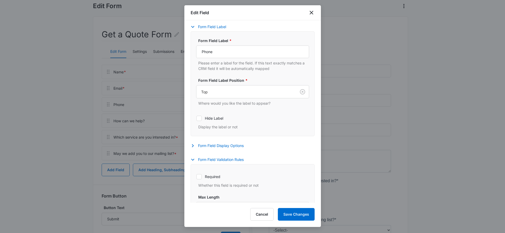
click at [197, 176] on icon at bounding box center [198, 176] width 3 height 2
click at [196, 176] on input "Required" at bounding box center [196, 176] width 0 height 0
checkbox input "true"
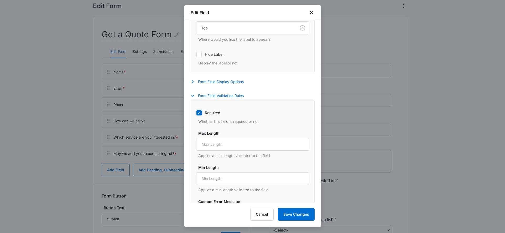
scroll to position [157, 0]
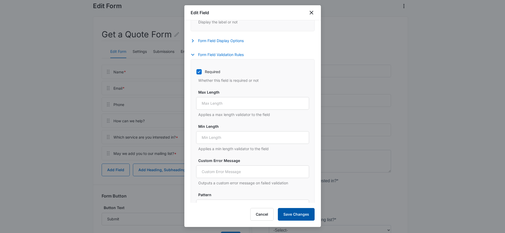
click at [290, 211] on button "Save Changes" at bounding box center [296, 214] width 37 height 13
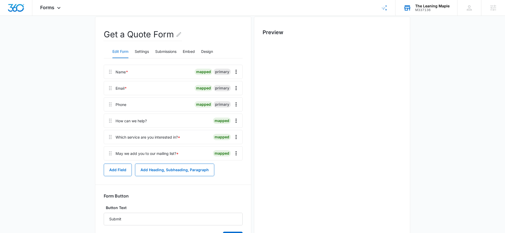
scroll to position [0, 0]
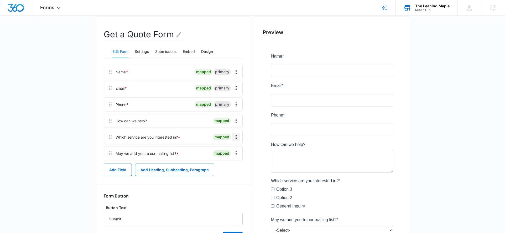
click at [235, 137] on icon "Overflow Menu" at bounding box center [236, 137] width 6 height 6
click at [229, 163] on button "Delete" at bounding box center [225, 159] width 30 height 8
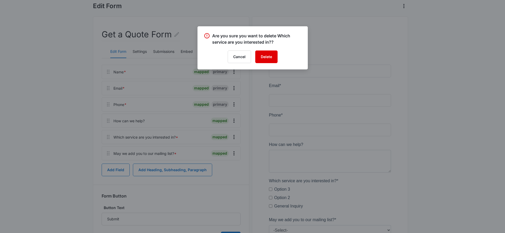
click at [260, 56] on button "Delete" at bounding box center [266, 56] width 22 height 13
click at [174, 35] on div at bounding box center [252, 116] width 505 height 233
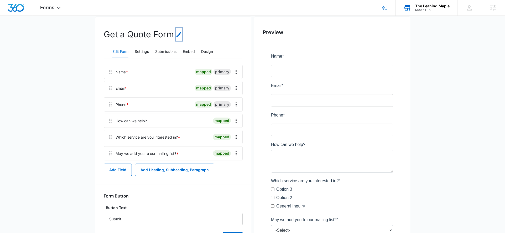
click at [181, 33] on icon "Edit Form Name" at bounding box center [179, 34] width 6 height 6
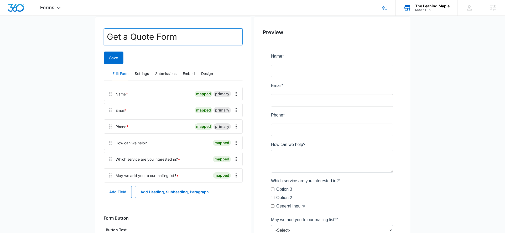
drag, startPoint x: 180, startPoint y: 36, endPoint x: 64, endPoint y: 35, distance: 116.3
click at [64, 35] on main "Edit Form Get a Quote Form Save Edit Form Settings Submissions Embed Design Nam…" at bounding box center [252, 139] width 505 height 301
type input "T"
type input "Contact Form"
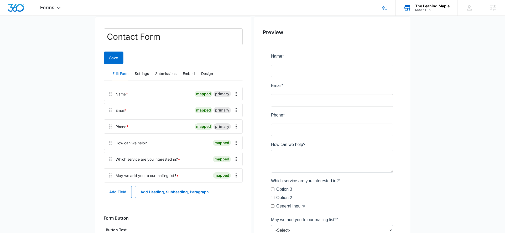
click at [99, 80] on div "Contact Form Save Edit Form Settings Submissions Embed Design Name * mapped pri…" at bounding box center [173, 148] width 156 height 263
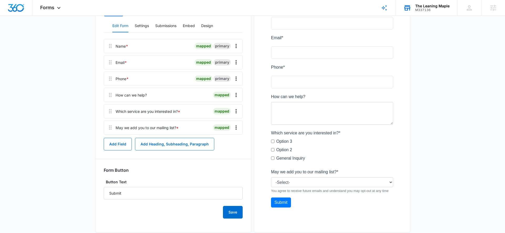
scroll to position [90, 0]
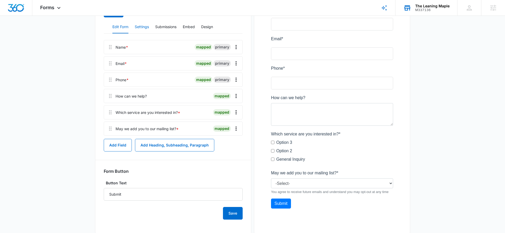
click at [142, 29] on button "Settings" at bounding box center [142, 27] width 14 height 13
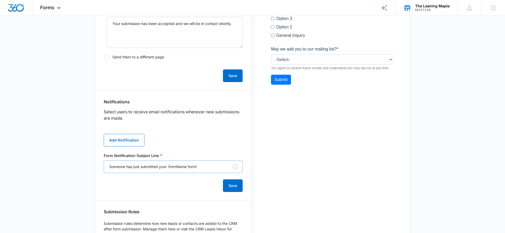
scroll to position [239, 0]
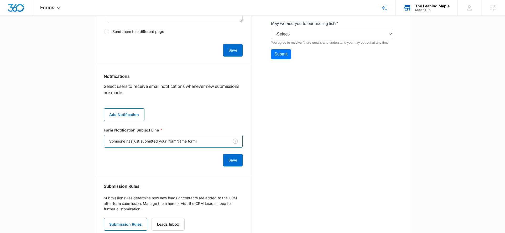
click at [111, 139] on input "Someone has just submitted your :formName form!" at bounding box center [173, 141] width 139 height 13
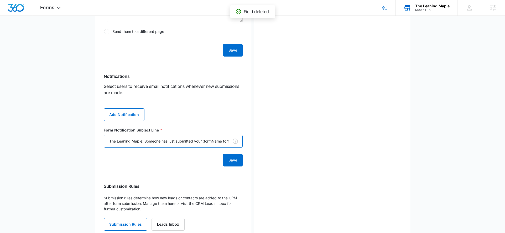
scroll to position [231, 0]
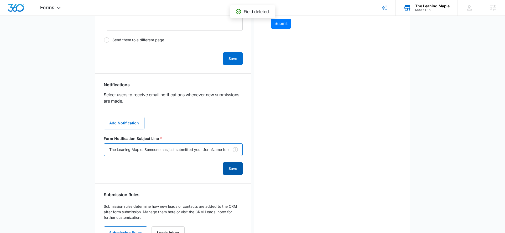
type input "The Leaning Maple: Someone has just submitted your :formName form!"
click at [232, 171] on button "Save" at bounding box center [233, 168] width 20 height 13
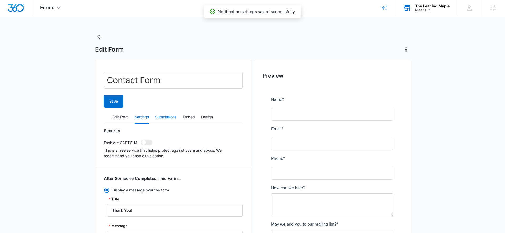
click at [168, 120] on button "Submissions" at bounding box center [165, 117] width 21 height 13
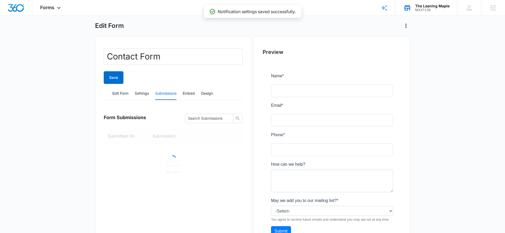
scroll to position [51, 0]
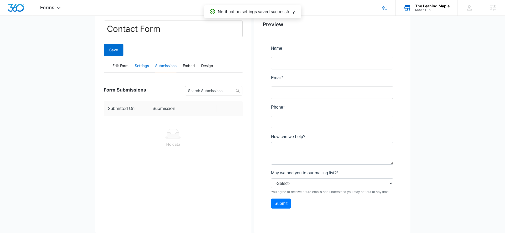
click at [148, 67] on button "Settings" at bounding box center [142, 66] width 14 height 13
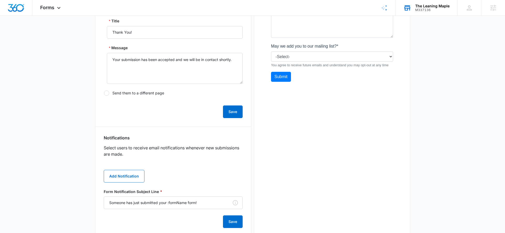
scroll to position [200, 0]
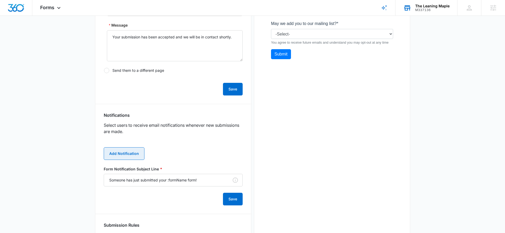
click at [129, 152] on button "Add Notification" at bounding box center [124, 153] width 41 height 13
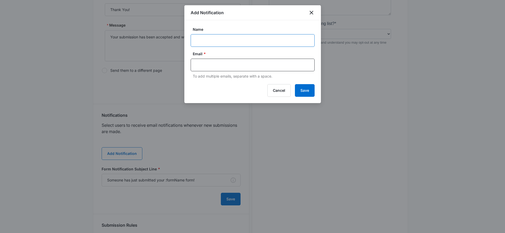
click at [223, 43] on input "Name" at bounding box center [253, 40] width 124 height 13
type input "Kinsey"
type input "[PERSON_NAME][EMAIL_ADDRESS][PERSON_NAME][DOMAIN_NAME]"
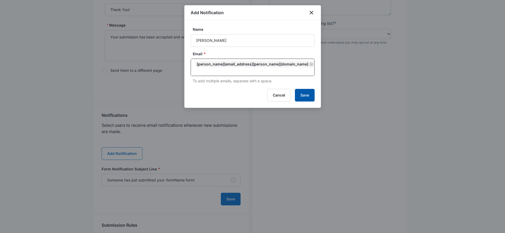
click at [300, 90] on button "Save" at bounding box center [305, 95] width 20 height 13
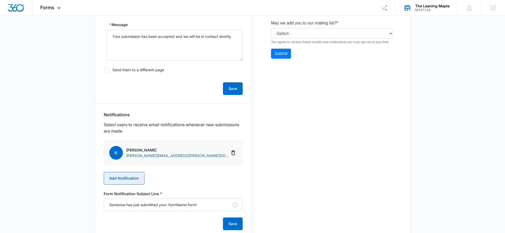
scroll to position [207, 0]
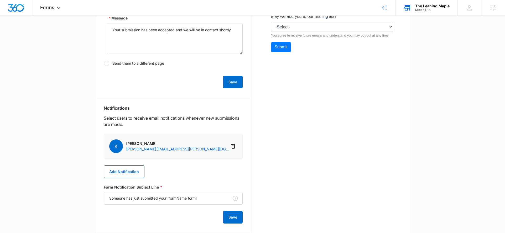
click at [120, 163] on div "K Kinsey kinsey.smith@madwire.com Add Notification Form Notification Subject Li…" at bounding box center [173, 179] width 139 height 90
click at [117, 173] on button "Add Notification" at bounding box center [124, 171] width 41 height 13
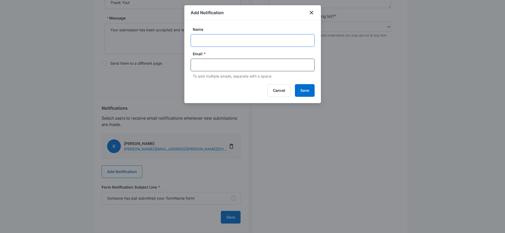
click at [236, 42] on input "Name" at bounding box center [253, 40] width 124 height 13
type input "Becky"
click at [223, 69] on div at bounding box center [253, 65] width 124 height 13
click at [225, 65] on input "text" at bounding box center [253, 65] width 114 height 8
type input "becky@theleaningmaple.com"
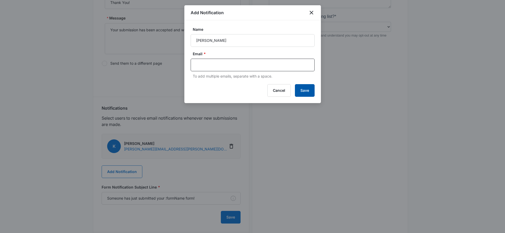
click at [307, 88] on button "Save" at bounding box center [305, 90] width 20 height 13
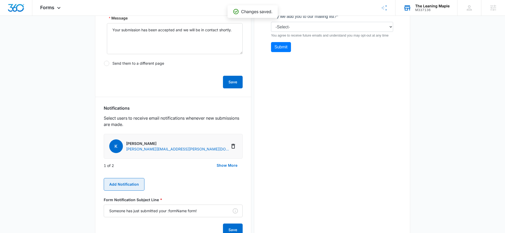
click at [120, 180] on button "Add Notification" at bounding box center [124, 184] width 41 height 13
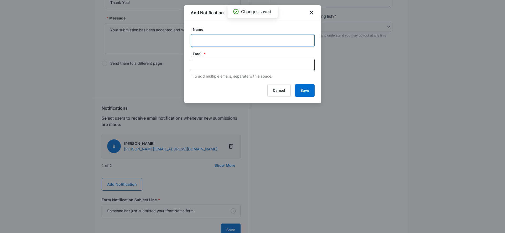
click at [217, 39] on input "Name" at bounding box center [253, 40] width 124 height 13
type input "Cody"
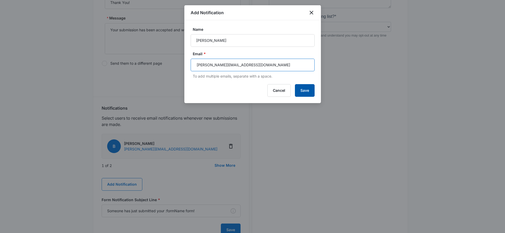
type input "cody@theleaningmaple.com"
click at [311, 89] on button "Save" at bounding box center [305, 90] width 20 height 13
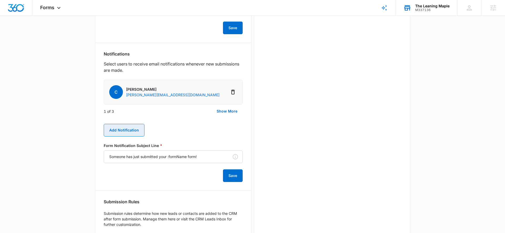
scroll to position [294, 0]
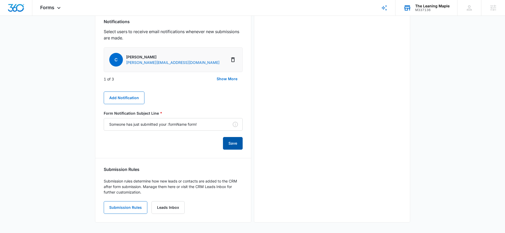
click at [236, 143] on button "Save" at bounding box center [233, 143] width 20 height 13
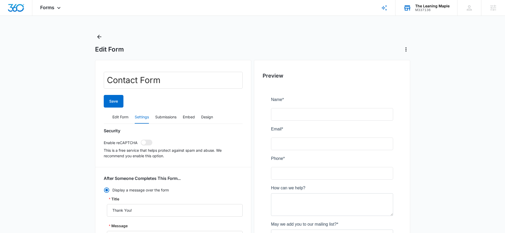
click at [104, 37] on div "Edit Form" at bounding box center [252, 43] width 315 height 21
click at [101, 38] on icon "Back" at bounding box center [99, 37] width 6 height 6
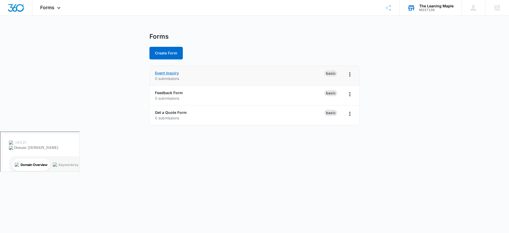
click at [169, 71] on link "Event Inquiry" at bounding box center [167, 73] width 24 height 4
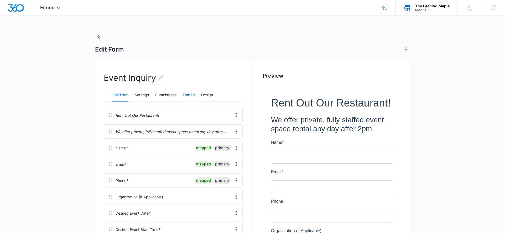
click at [190, 95] on button "Embed" at bounding box center [189, 95] width 12 height 13
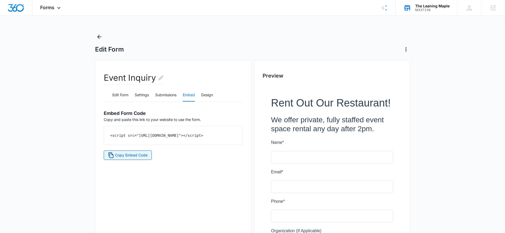
click at [129, 158] on span "Copy Embed Code" at bounding box center [131, 155] width 33 height 6
click at [139, 95] on button "Settings" at bounding box center [142, 95] width 14 height 13
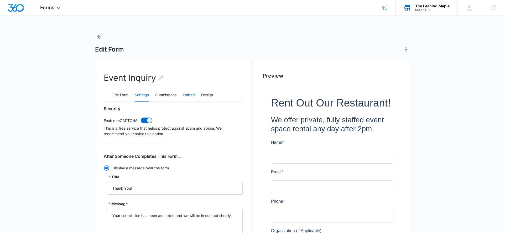
scroll to position [1, 0]
click at [202, 91] on button "Design" at bounding box center [207, 94] width 12 height 13
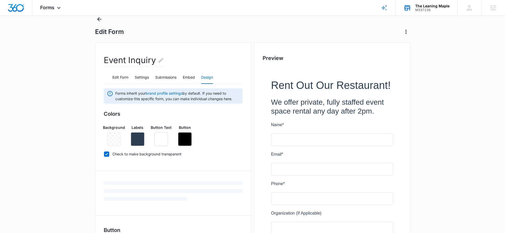
scroll to position [49, 0]
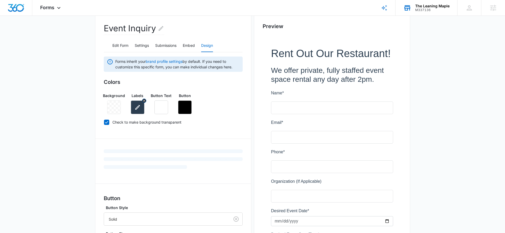
click at [137, 108] on icon "button" at bounding box center [137, 107] width 6 height 6
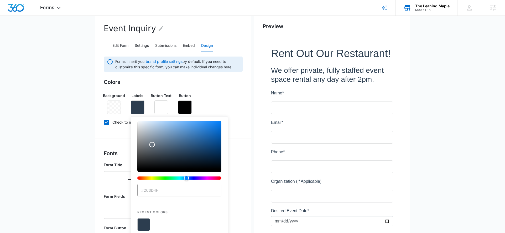
type input "#ffffff"
drag, startPoint x: 175, startPoint y: 154, endPoint x: 130, endPoint y: 117, distance: 57.4
click at [130, 117] on div "Colors Background Labels #ffffff Recent Colors Brand Colors Button Text Button …" at bounding box center [173, 103] width 139 height 50
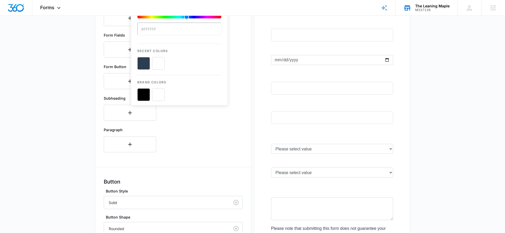
click at [207, 124] on div "Fonts Form Title Form Fields Form Button Subheading Paragraph" at bounding box center [173, 72] width 139 height 168
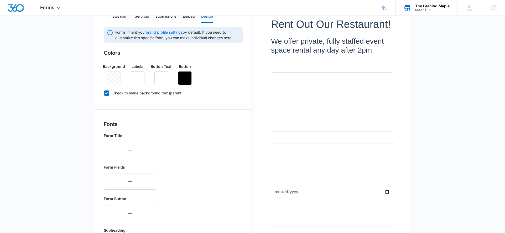
scroll to position [48, 0]
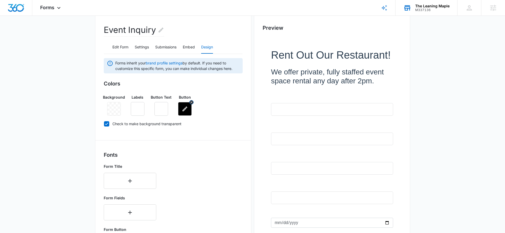
click at [185, 112] on icon "button" at bounding box center [185, 109] width 6 height 6
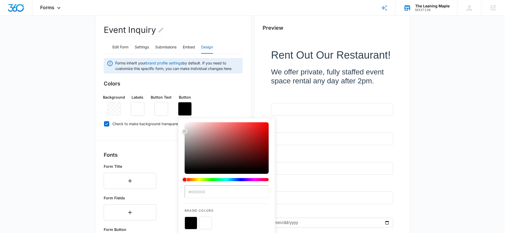
type input "#ffffff"
drag, startPoint x: 184, startPoint y: 168, endPoint x: 173, endPoint y: 107, distance: 62.3
click at [173, 107] on div "Background Labels Button Text Button #ffffff Recent Colors Brand Colors" at bounding box center [173, 102] width 139 height 25
click at [161, 109] on icon "button" at bounding box center [161, 108] width 5 height 5
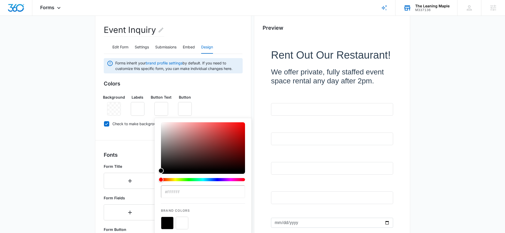
type input "#000000"
drag, startPoint x: 160, startPoint y: 121, endPoint x: 159, endPoint y: 186, distance: 65.4
click at [159, 186] on div "#000000 Brand Colors" at bounding box center [202, 176] width 97 height 116
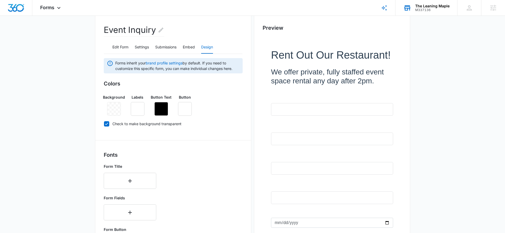
click at [219, 114] on div "Background Labels Button Text Button" at bounding box center [173, 102] width 139 height 25
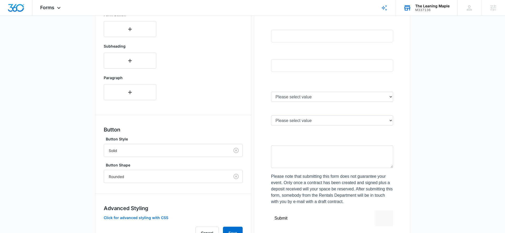
scroll to position [288, 0]
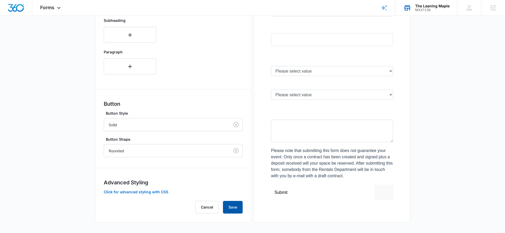
click at [229, 207] on button "Save" at bounding box center [233, 207] width 20 height 13
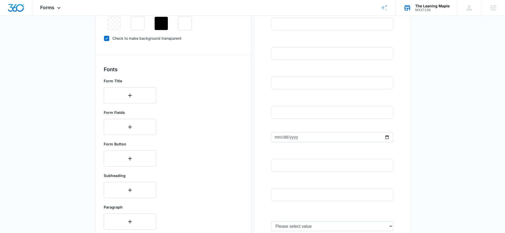
scroll to position [155, 0]
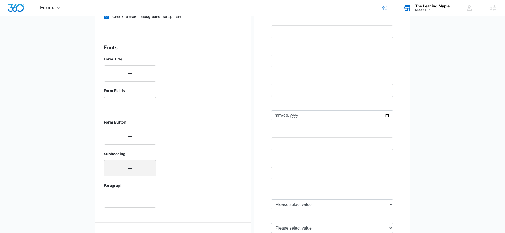
click at [137, 171] on button "button" at bounding box center [130, 168] width 52 height 16
click at [136, 165] on div "Lora, 1 of 50. 50 results available. Use Up and Down to choose options, press E…" at bounding box center [130, 166] width 52 height 13
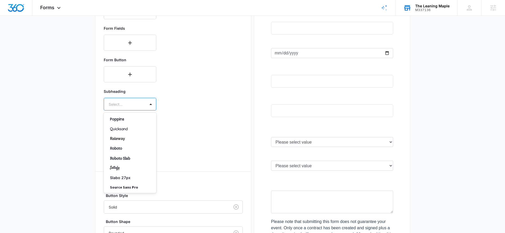
scroll to position [434, 0]
click at [184, 137] on div "Paragraph" at bounding box center [173, 143] width 139 height 29
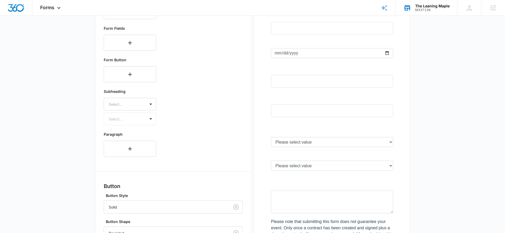
click at [135, 117] on div "Subheading Select... Select..." at bounding box center [130, 106] width 52 height 36
click at [146, 119] on div "Subheading Select... Select..." at bounding box center [130, 106] width 52 height 36
click at [156, 118] on div "Subheading Select... Select..." at bounding box center [173, 106] width 139 height 41
click at [154, 119] on div "Subheading Select... Select..." at bounding box center [130, 106] width 52 height 36
click at [153, 119] on div "Subheading Select... Select..." at bounding box center [130, 106] width 52 height 36
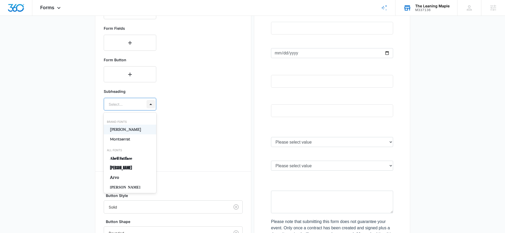
click at [147, 107] on div at bounding box center [150, 104] width 8 height 8
click at [125, 129] on p "Lora" at bounding box center [129, 130] width 39 height 6
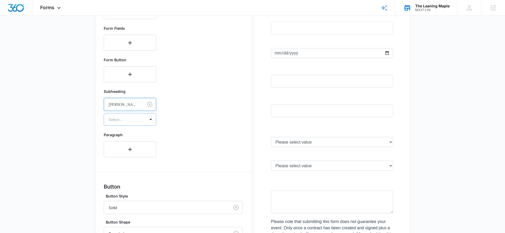
click at [145, 119] on div at bounding box center [150, 119] width 10 height 12
click at [191, 120] on div "Subheading Lora Select..." at bounding box center [173, 106] width 139 height 41
drag, startPoint x: 151, startPoint y: 104, endPoint x: 195, endPoint y: 107, distance: 43.9
click at [199, 108] on div "Subheading Select... Select..." at bounding box center [173, 106] width 139 height 41
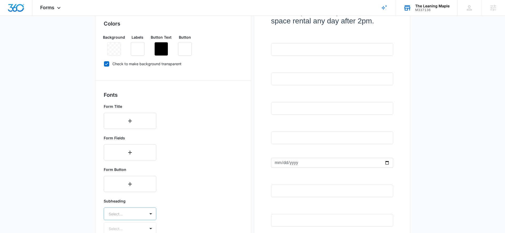
scroll to position [0, 0]
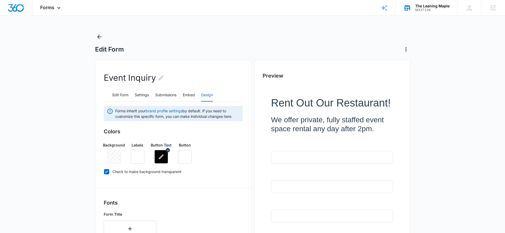
click at [162, 155] on icon "button" at bounding box center [161, 156] width 6 height 6
click at [183, 157] on icon "button" at bounding box center [184, 156] width 5 height 5
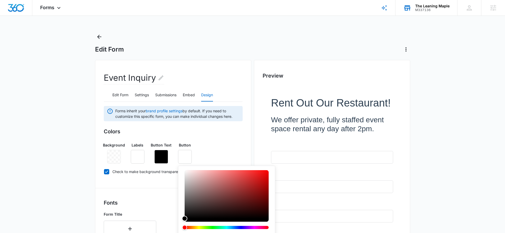
type input "#000000"
drag, startPoint x: 185, startPoint y: 169, endPoint x: 183, endPoint y: 233, distance: 63.8
click at [183, 233] on html "Forms Apps Reputation Forms CRM Email Social Payments POS Content Ads Intellige…" at bounding box center [252, 116] width 505 height 233
click at [161, 153] on button "button" at bounding box center [161, 157] width 14 height 14
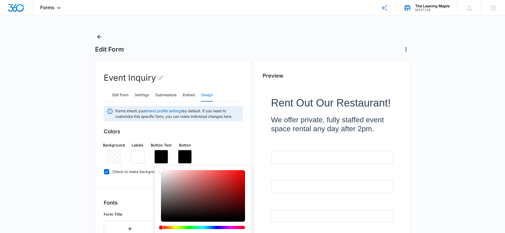
type input "#ffffff"
drag, startPoint x: 160, startPoint y: 218, endPoint x: 153, endPoint y: 163, distance: 55.8
click at [153, 163] on div "Button Text #ffffff Recent Colors Brand Colors" at bounding box center [161, 152] width 21 height 21
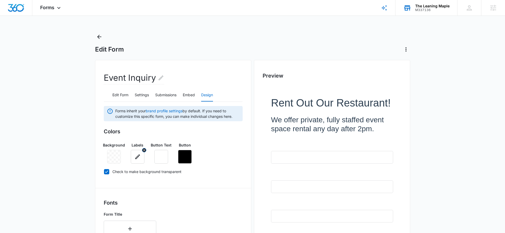
click at [138, 159] on icon "button" at bounding box center [137, 156] width 6 height 6
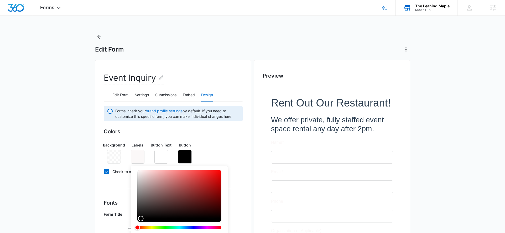
type input "#000000"
drag, startPoint x: 138, startPoint y: 171, endPoint x: 140, endPoint y: 238, distance: 67.0
click at [140, 233] on html "Forms Apps Reputation Forms CRM Email Social Payments POS Content Ads Intellige…" at bounding box center [252, 116] width 505 height 233
drag, startPoint x: 140, startPoint y: 216, endPoint x: 131, endPoint y: 223, distance: 11.9
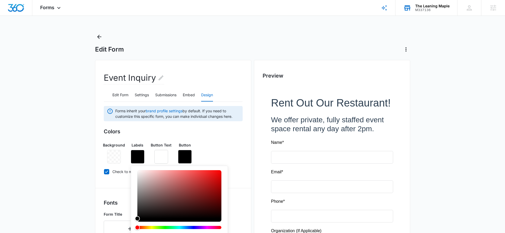
click at [115, 158] on div at bounding box center [114, 157] width 14 height 14
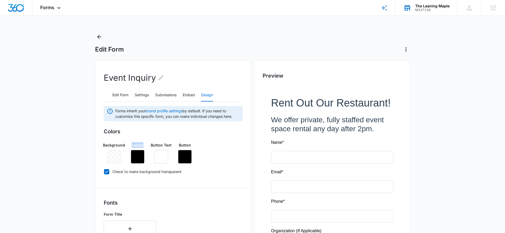
click at [114, 158] on div at bounding box center [114, 157] width 14 height 14
click at [113, 153] on div at bounding box center [114, 157] width 14 height 14
click at [115, 154] on div at bounding box center [114, 157] width 14 height 14
click at [105, 171] on icon at bounding box center [106, 171] width 5 height 5
click at [104, 171] on input "Check to make background transparent" at bounding box center [104, 171] width 0 height 0
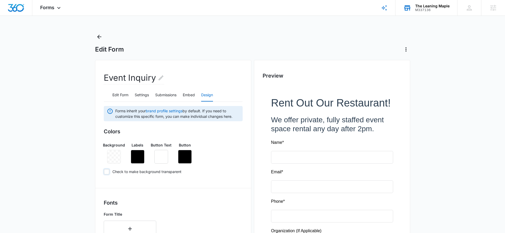
checkbox input "false"
click at [114, 159] on icon "button" at bounding box center [114, 156] width 6 height 6
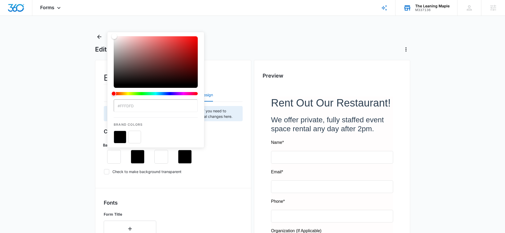
click at [114, 36] on div "Color" at bounding box center [156, 60] width 84 height 48
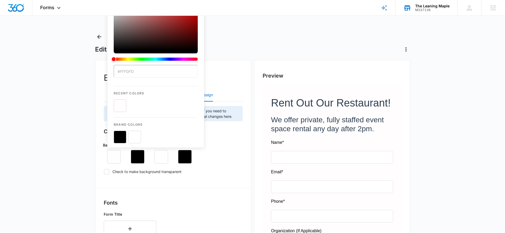
click at [138, 132] on button "color-picker-container" at bounding box center [134, 136] width 13 height 13
type input "#FFFFFF"
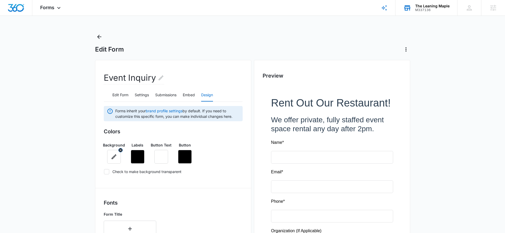
click at [113, 157] on icon "button" at bounding box center [114, 156] width 5 height 5
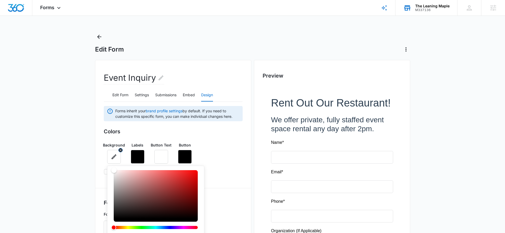
type input "#ffffff"
drag, startPoint x: 115, startPoint y: 170, endPoint x: 111, endPoint y: 162, distance: 8.9
click at [111, 162] on div "#ffffff Recent Colors Brand Colors" at bounding box center [114, 157] width 14 height 14
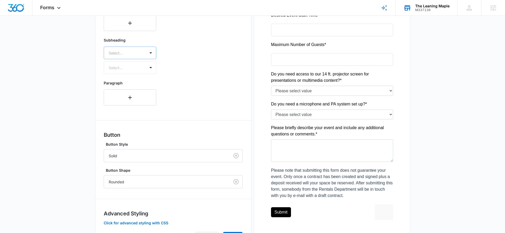
scroll to position [299, 0]
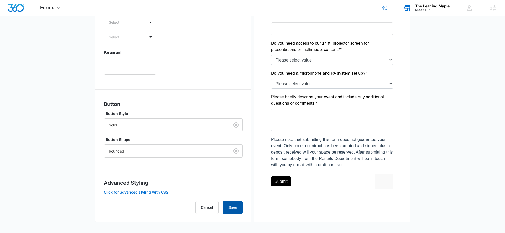
click at [236, 208] on button "Save" at bounding box center [233, 207] width 20 height 13
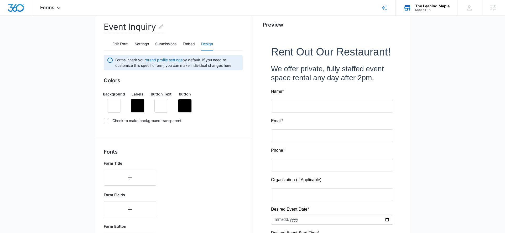
scroll to position [0, 0]
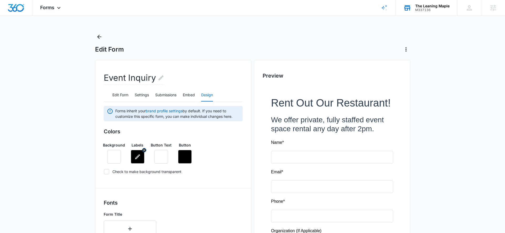
click at [138, 157] on icon "button" at bounding box center [137, 156] width 6 height 6
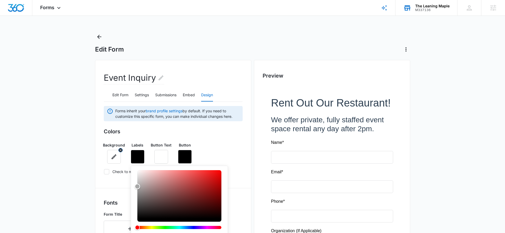
type input "#ffffff"
drag, startPoint x: 131, startPoint y: 197, endPoint x: 110, endPoint y: 167, distance: 36.9
click at [114, 162] on div "Background Labels #ffffff Recent Colors Brand Colors Button Text Button" at bounding box center [173, 150] width 139 height 25
click at [106, 169] on icon at bounding box center [106, 171] width 5 height 5
click at [104, 171] on input "Check to make background transparent" at bounding box center [104, 171] width 0 height 0
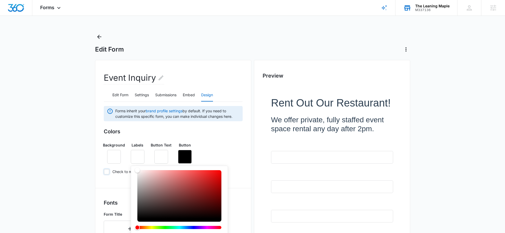
checkbox input "true"
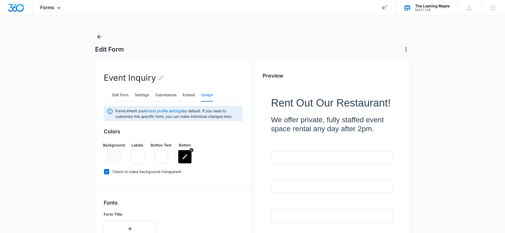
click at [185, 154] on icon "button" at bounding box center [185, 156] width 6 height 6
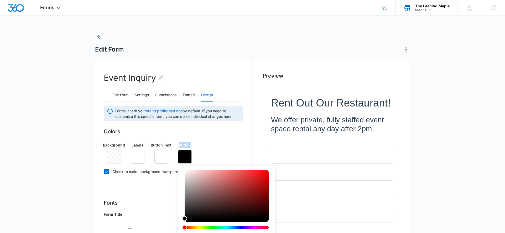
drag, startPoint x: 182, startPoint y: 220, endPoint x: 173, endPoint y: 155, distance: 65.5
click at [173, 155] on div "Background Labels Button Text Button #000000 Recent Colors Brand Colors" at bounding box center [173, 150] width 139 height 25
click at [220, 145] on div "Background Labels Button Text Button #000000 Recent Colors Brand Colors" at bounding box center [173, 150] width 139 height 25
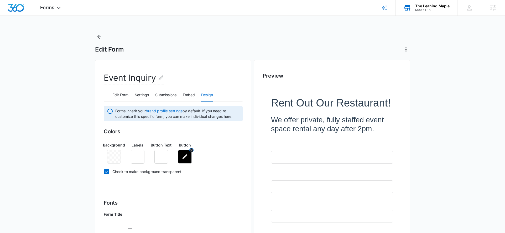
click at [183, 155] on icon "button" at bounding box center [185, 156] width 6 height 6
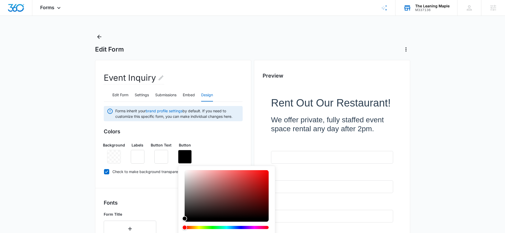
scroll to position [1, 0]
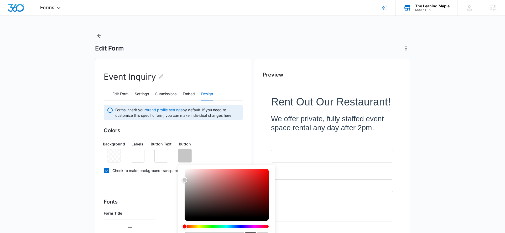
type input "#b7b7b7"
drag, startPoint x: 184, startPoint y: 215, endPoint x: 178, endPoint y: 182, distance: 33.4
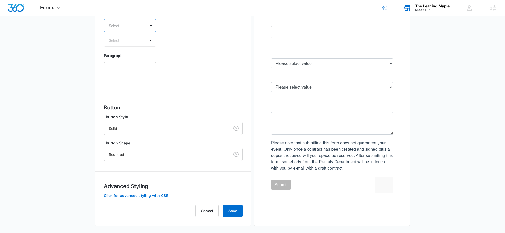
scroll to position [295, 0]
click at [238, 204] on div "Forms inherit your brand profile settings by default. If you need to customize …" at bounding box center [173, 13] width 139 height 407
click at [234, 210] on button "Save" at bounding box center [233, 210] width 20 height 13
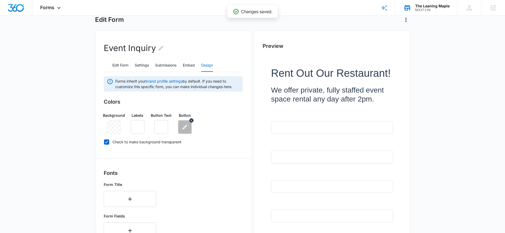
scroll to position [25, 0]
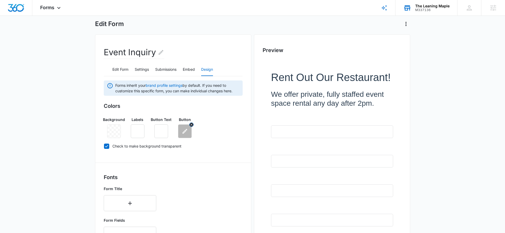
click at [183, 134] on button "button" at bounding box center [185, 131] width 14 height 14
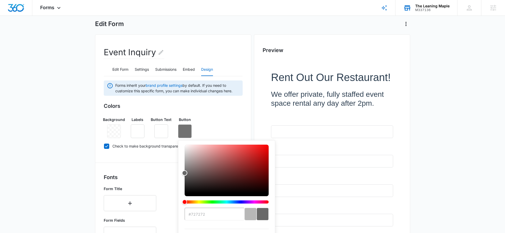
drag, startPoint x: 185, startPoint y: 158, endPoint x: 183, endPoint y: 173, distance: 15.1
click at [183, 173] on div "Color" at bounding box center [185, 173] width 6 height 6
type input "#000000"
drag, startPoint x: 183, startPoint y: 173, endPoint x: 183, endPoint y: 205, distance: 32.3
click at [183, 205] on div "#000000 Recent Colors Brand Colors" at bounding box center [226, 215] width 97 height 150
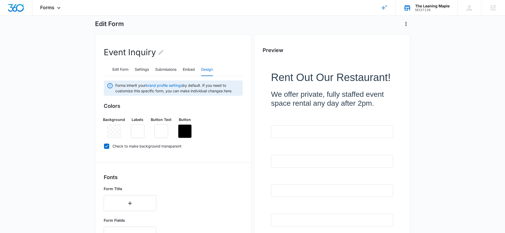
click at [220, 117] on div "Background Labels Button Text Button" at bounding box center [173, 124] width 139 height 25
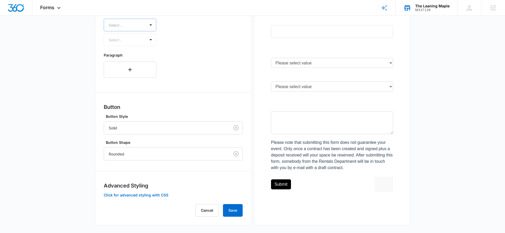
scroll to position [299, 0]
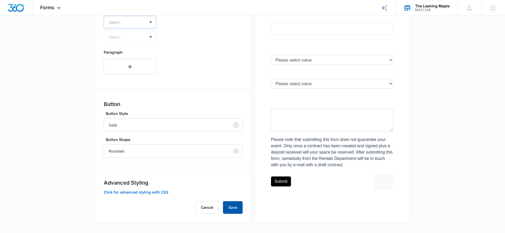
click at [236, 212] on button "Save" at bounding box center [233, 207] width 20 height 13
drag, startPoint x: 354, startPoint y: 159, endPoint x: 334, endPoint y: 160, distance: 19.7
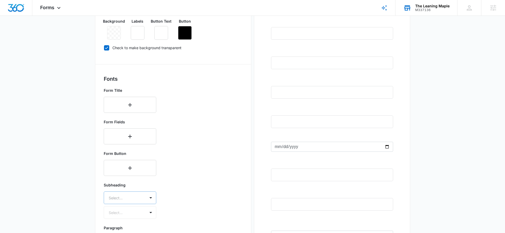
scroll to position [29, 0]
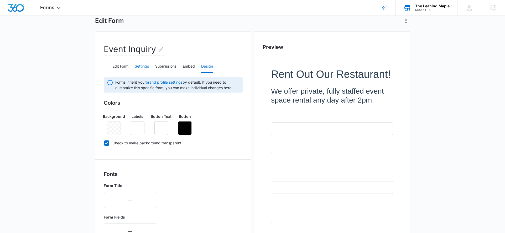
click at [141, 65] on button "Settings" at bounding box center [142, 66] width 14 height 13
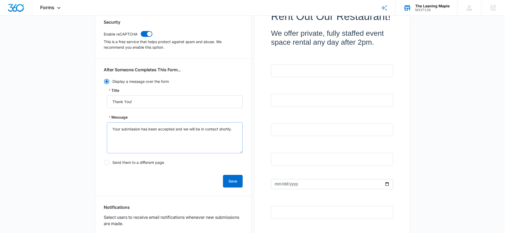
scroll to position [0, 0]
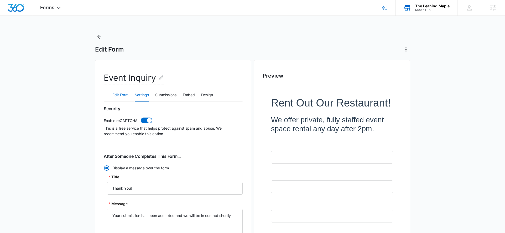
click at [123, 92] on button "Edit Form" at bounding box center [120, 95] width 16 height 13
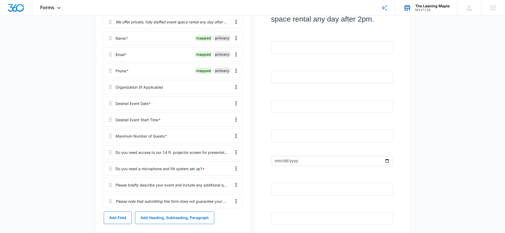
scroll to position [58, 0]
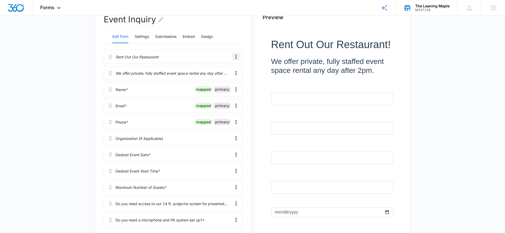
click at [239, 58] on icon "Overflow Menu" at bounding box center [236, 57] width 6 height 6
click at [219, 72] on div "Edit" at bounding box center [221, 72] width 11 height 4
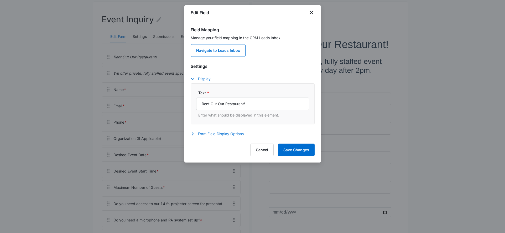
click at [223, 134] on button "Form Field Display Options" at bounding box center [220, 133] width 58 height 6
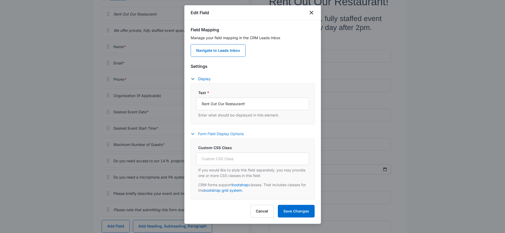
scroll to position [47, 0]
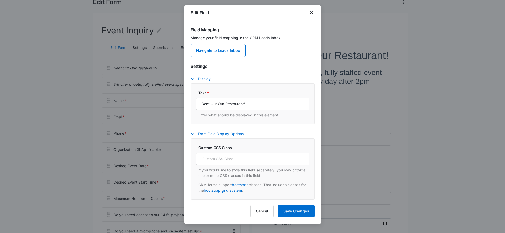
click at [314, 12] on div "Edit Field" at bounding box center [252, 12] width 136 height 15
click at [312, 12] on icon "close" at bounding box center [311, 12] width 6 height 6
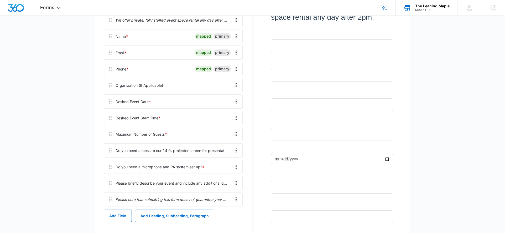
scroll to position [0, 0]
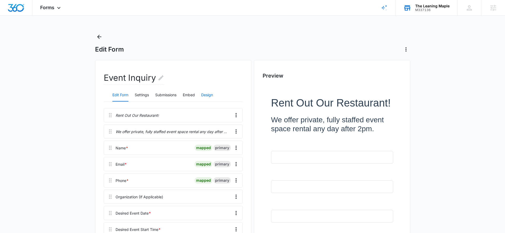
click at [207, 96] on button "Design" at bounding box center [207, 95] width 12 height 13
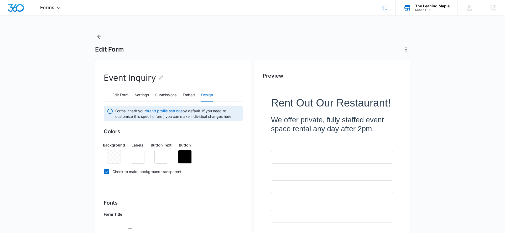
click at [112, 157] on div at bounding box center [114, 157] width 14 height 14
click at [135, 157] on icon "button" at bounding box center [137, 156] width 6 height 6
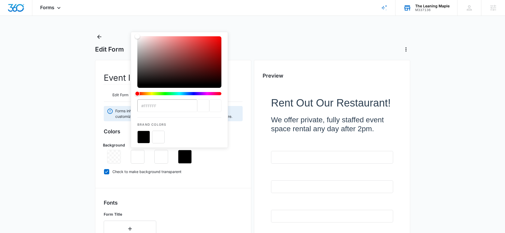
click at [144, 135] on button "color-picker-container" at bounding box center [143, 136] width 13 height 13
type input "#000000"
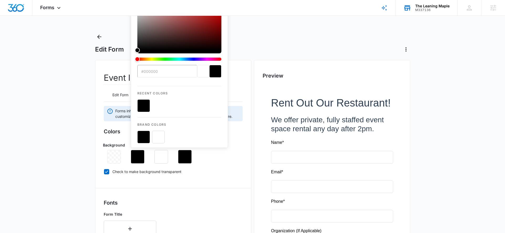
click at [231, 142] on div "Background Labels #000000 Recent Colors Brand Colors Button Text Button" at bounding box center [173, 150] width 139 height 25
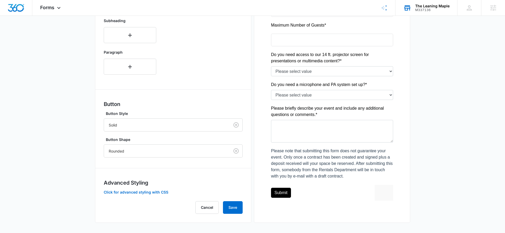
scroll to position [288, 0]
click at [238, 207] on button "Save" at bounding box center [233, 207] width 20 height 13
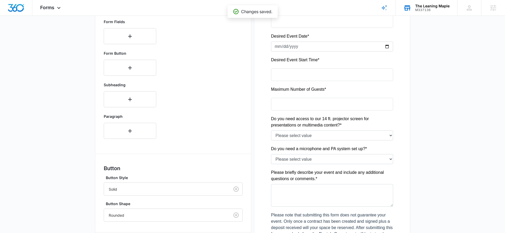
scroll to position [122, 0]
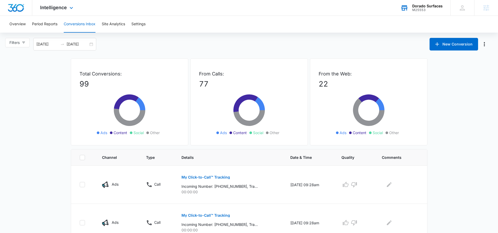
click at [415, 12] on div "Dorado Surfaces M25553 Your Accounts View All" at bounding box center [422, 7] width 58 height 15
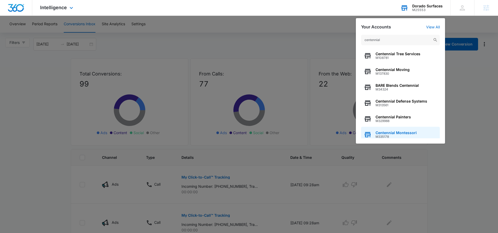
type input "centennial"
click at [391, 134] on span "Centennial Montessori" at bounding box center [396, 132] width 41 height 4
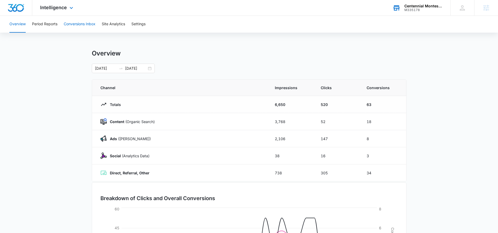
click at [72, 22] on button "Conversions Inbox" at bounding box center [80, 24] width 32 height 17
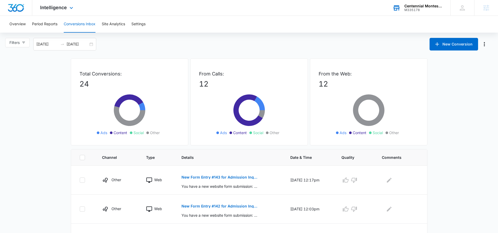
click at [425, 11] on div "M335178" at bounding box center [424, 10] width 38 height 4
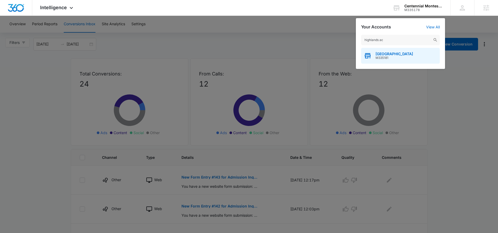
type input "highlands ac"
click at [394, 52] on span "[GEOGRAPHIC_DATA]" at bounding box center [395, 54] width 38 height 4
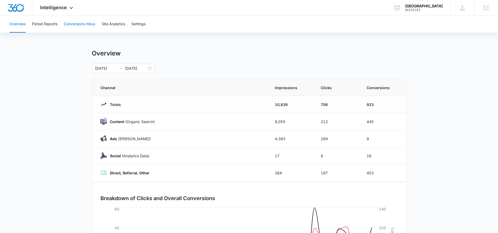
click at [82, 24] on button "Conversions Inbox" at bounding box center [80, 24] width 32 height 17
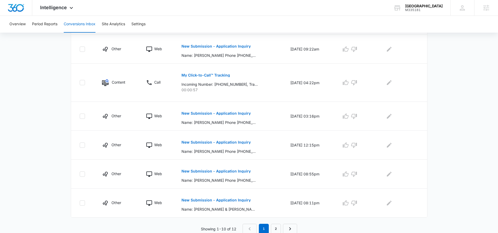
scroll to position [265, 0]
